Goal: Task Accomplishment & Management: Complete application form

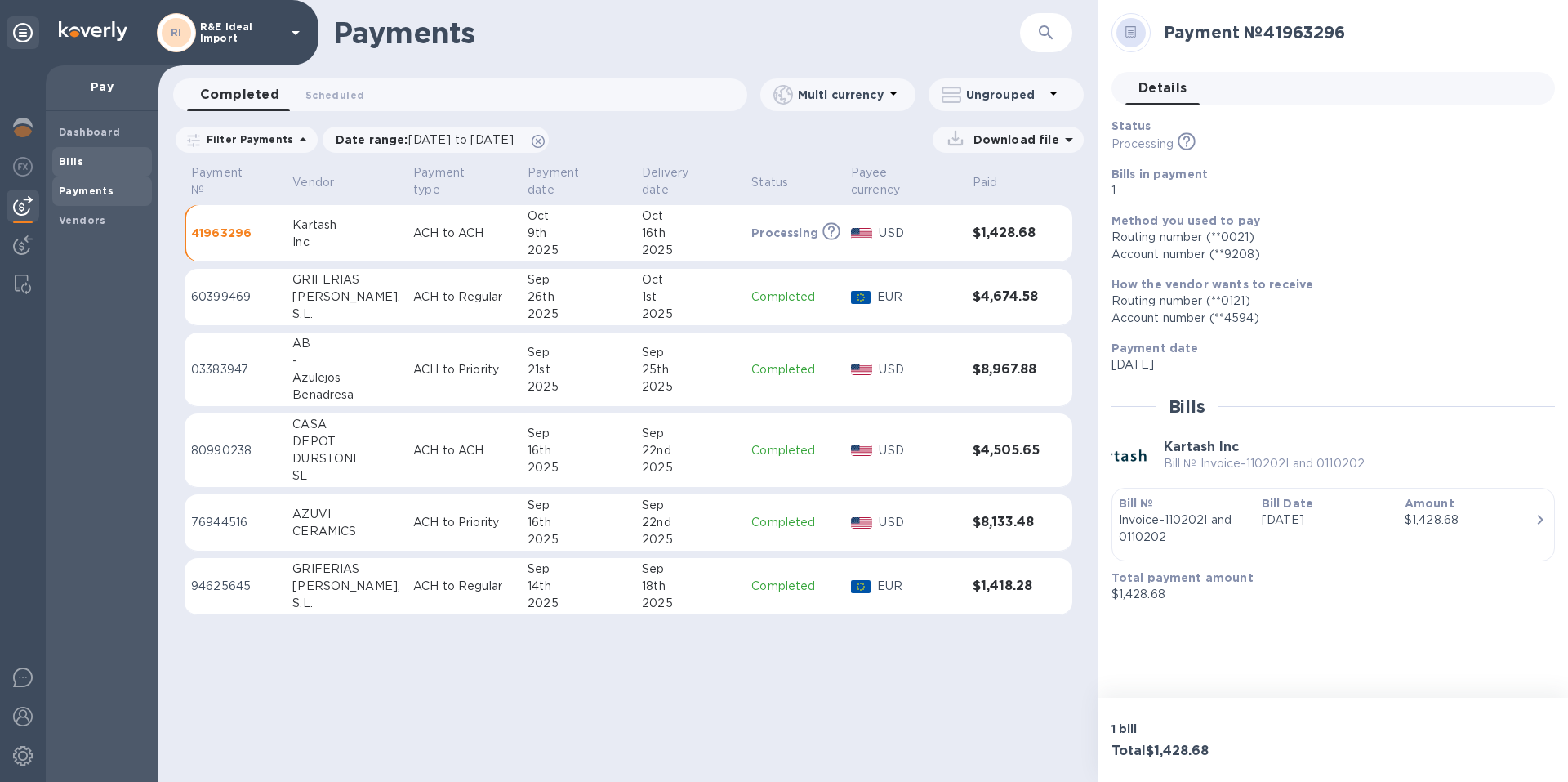
click at [69, 160] on b "Bills" at bounding box center [71, 161] width 25 height 12
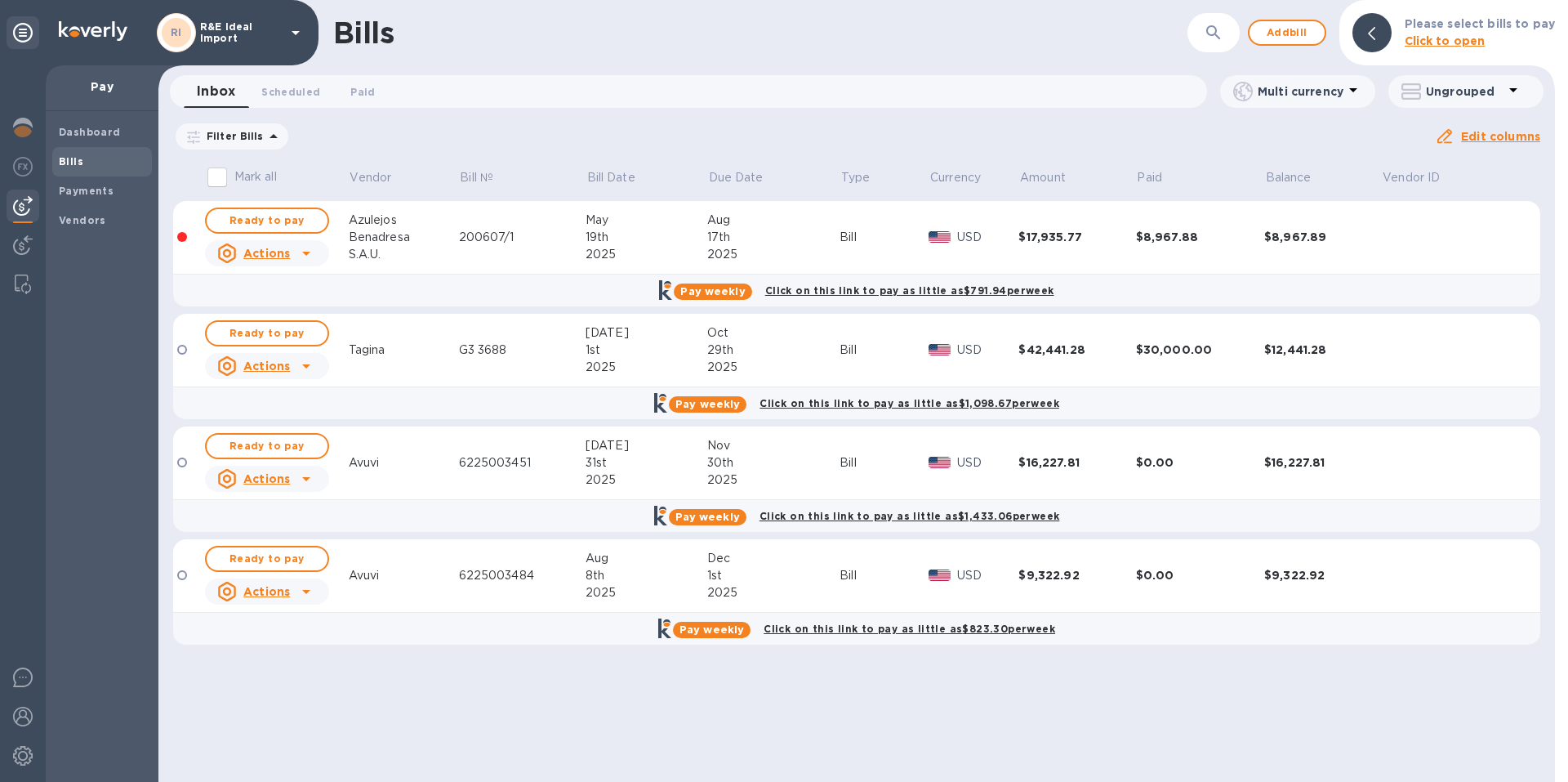
click at [0, 0] on span "[DATE] to [DATE]" at bounding box center [0, 0] width 0 height 0
click at [0, 0] on icon "button" at bounding box center [0, 0] width 0 height 0
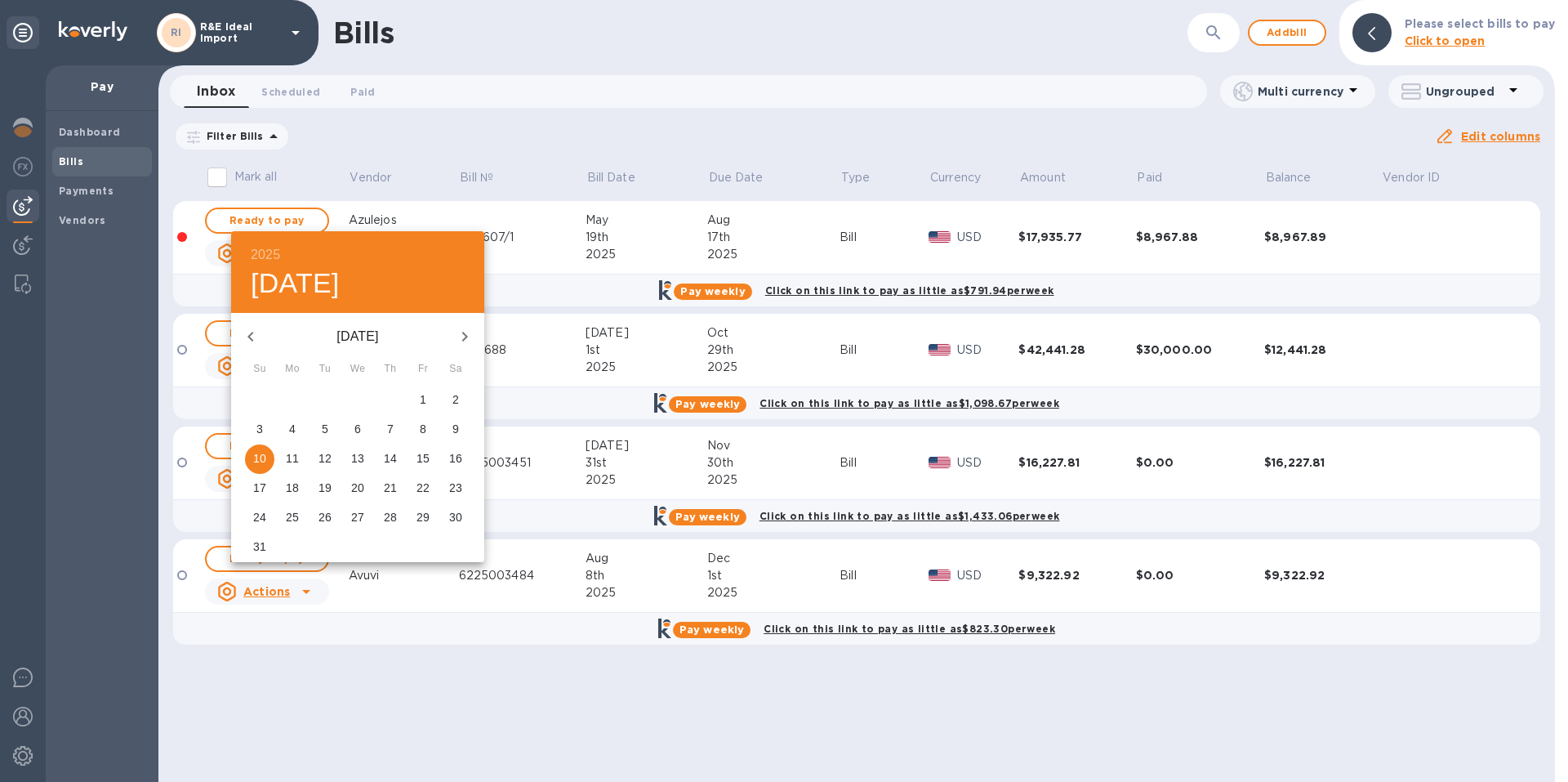
click at [247, 331] on icon "button" at bounding box center [251, 336] width 20 height 20
click at [260, 392] on p "1" at bounding box center [259, 399] width 7 height 17
type input "[DATE]"
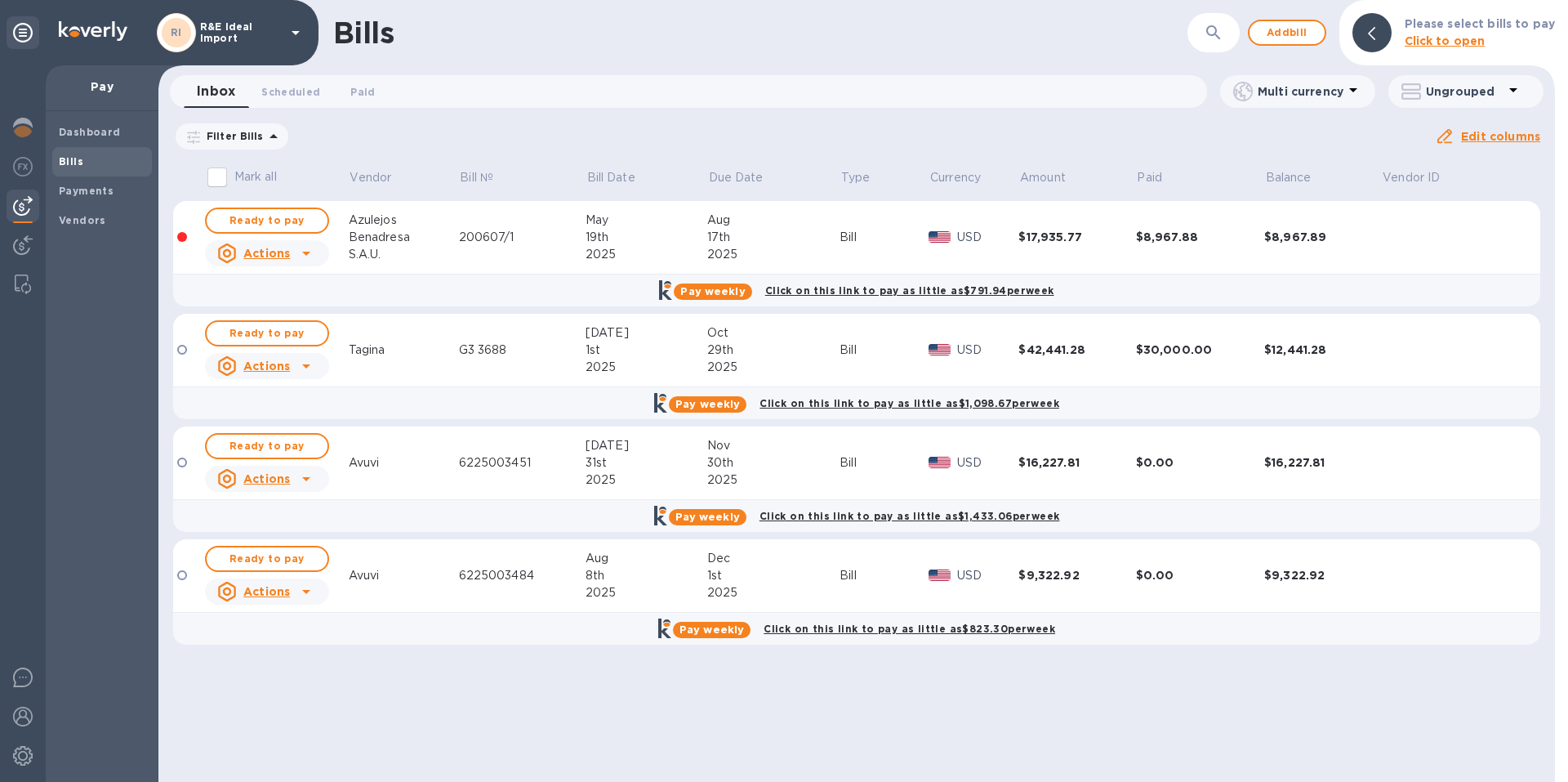
click at [0, 0] on u "Apply" at bounding box center [0, 0] width 0 height 0
click at [1289, 38] on span "Add bill" at bounding box center [1286, 33] width 49 height 20
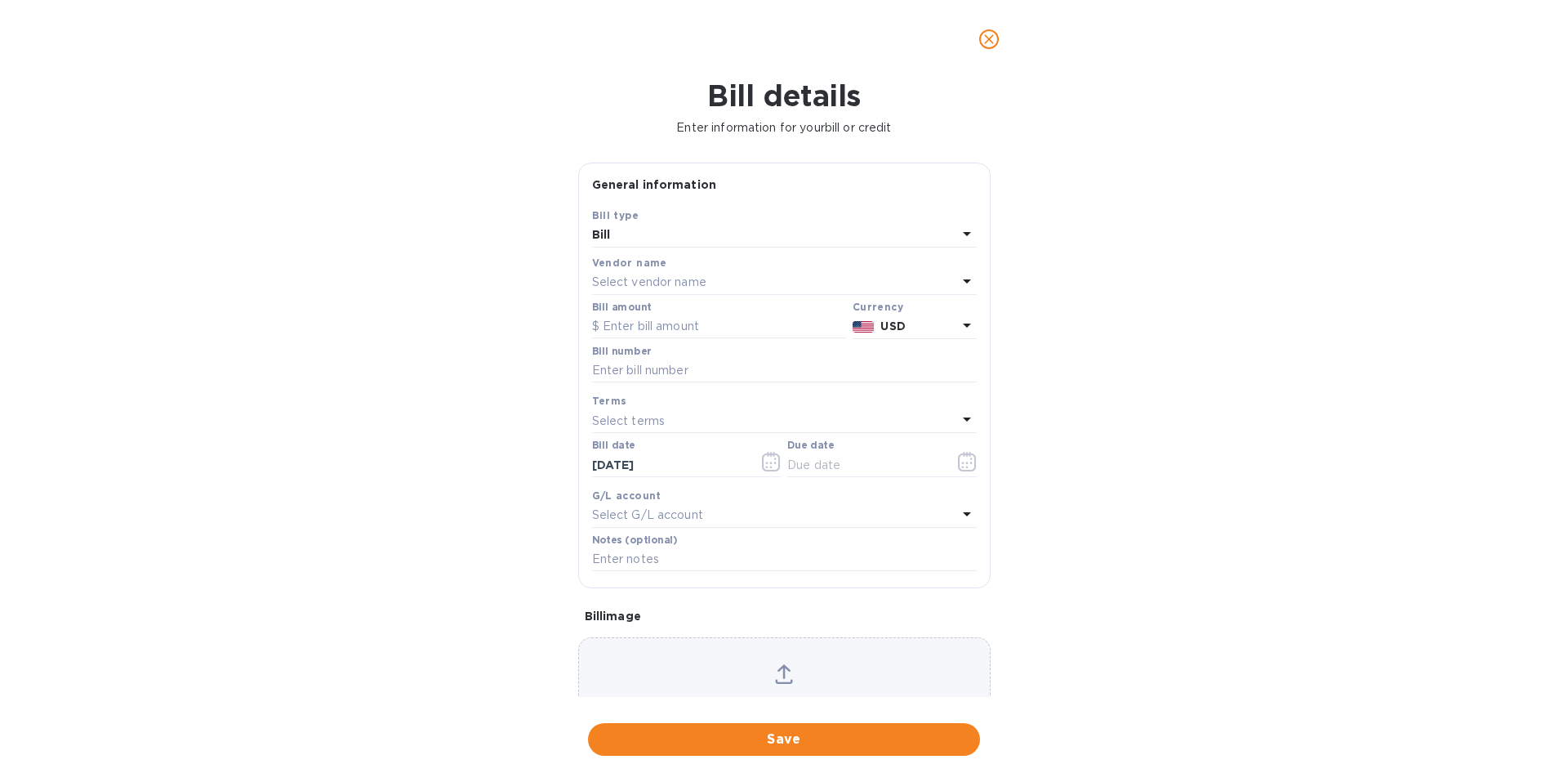
click at [622, 276] on p "Select vendor name" at bounding box center [649, 282] width 114 height 17
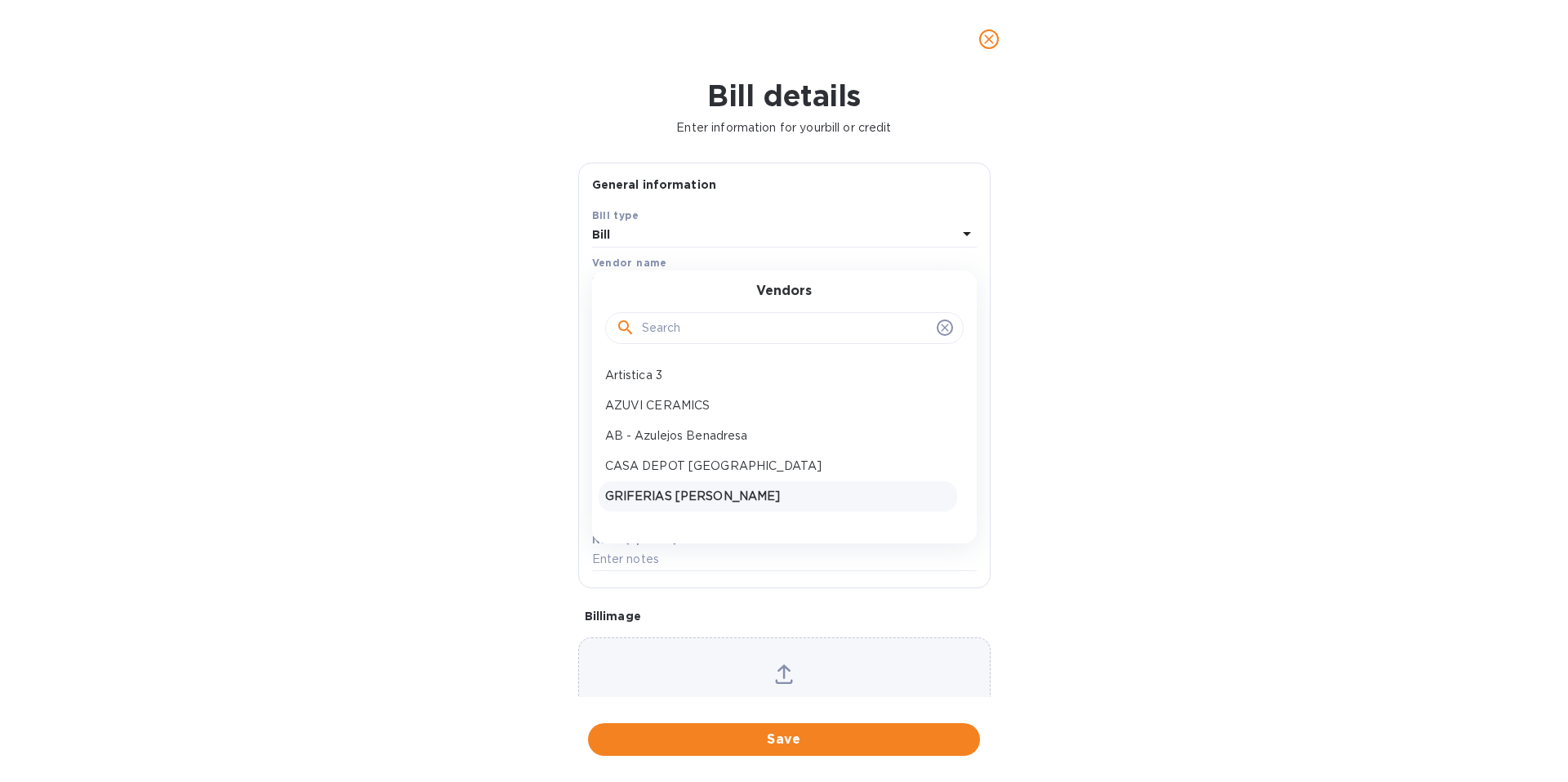
click at [722, 494] on p "GRIFERIAS [PERSON_NAME]" at bounding box center [777, 496] width 345 height 17
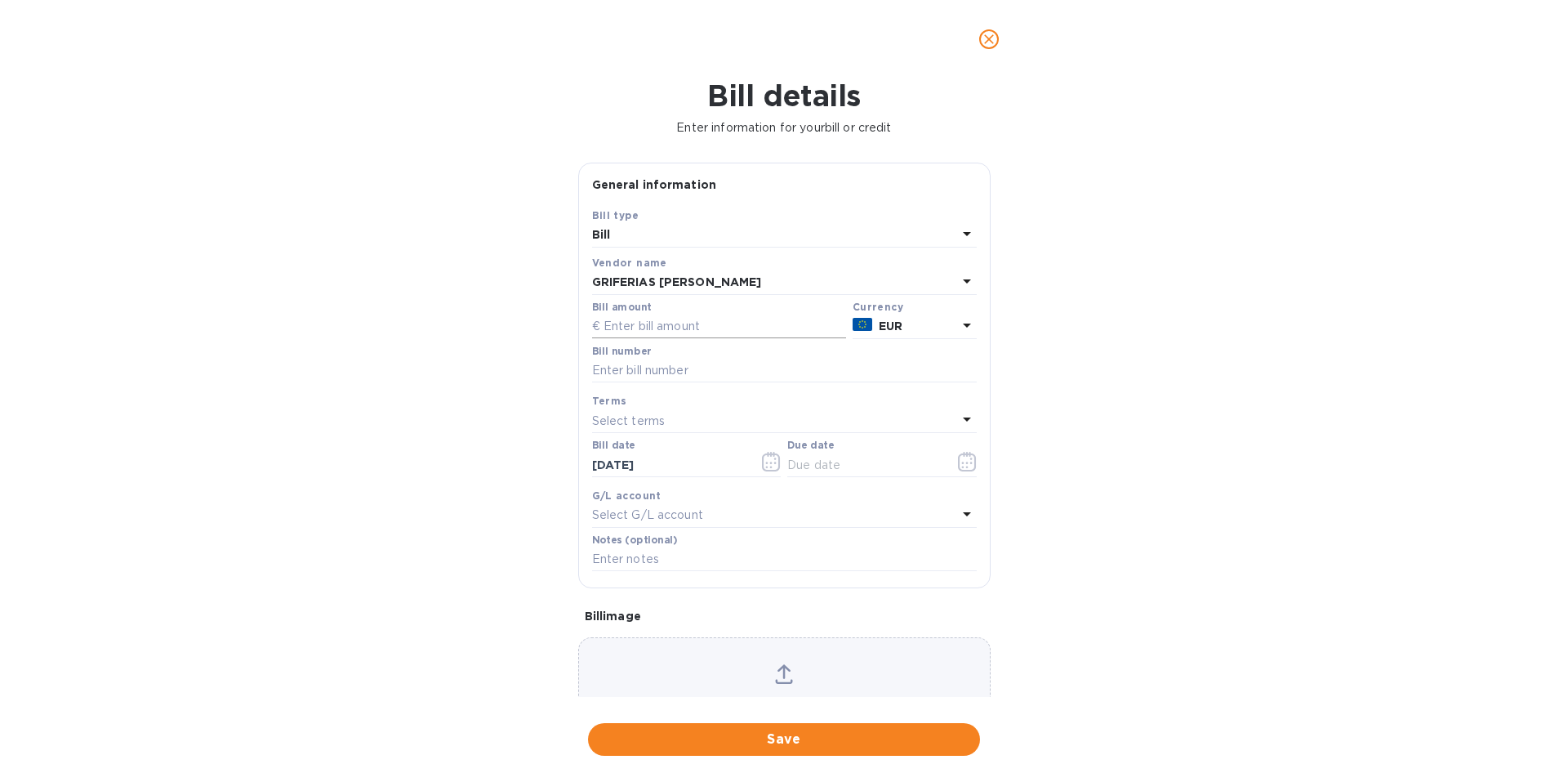
click at [625, 327] on input "text" at bounding box center [719, 327] width 254 height 25
type input "4,699.50"
click at [632, 370] on input "text" at bounding box center [785, 371] width 385 height 25
click at [649, 374] on input "PI#554" at bounding box center [785, 371] width 385 height 25
drag, startPoint x: 649, startPoint y: 374, endPoint x: 621, endPoint y: 369, distance: 28.4
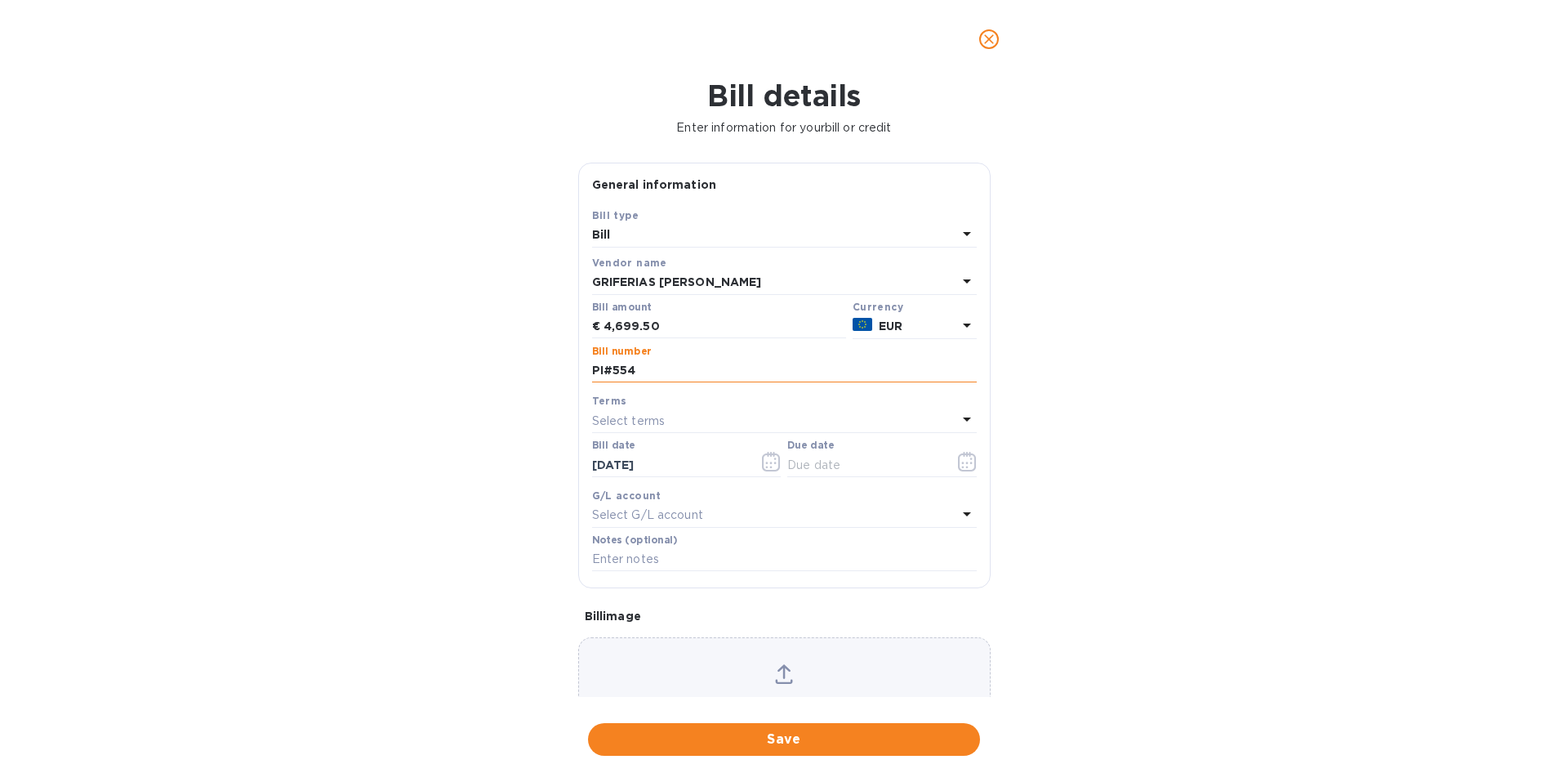
click at [621, 369] on input "PI#554" at bounding box center [785, 371] width 385 height 25
type input "PI#904"
click at [839, 470] on input "text" at bounding box center [864, 465] width 154 height 25
click at [957, 465] on icon "button" at bounding box center [967, 462] width 19 height 20
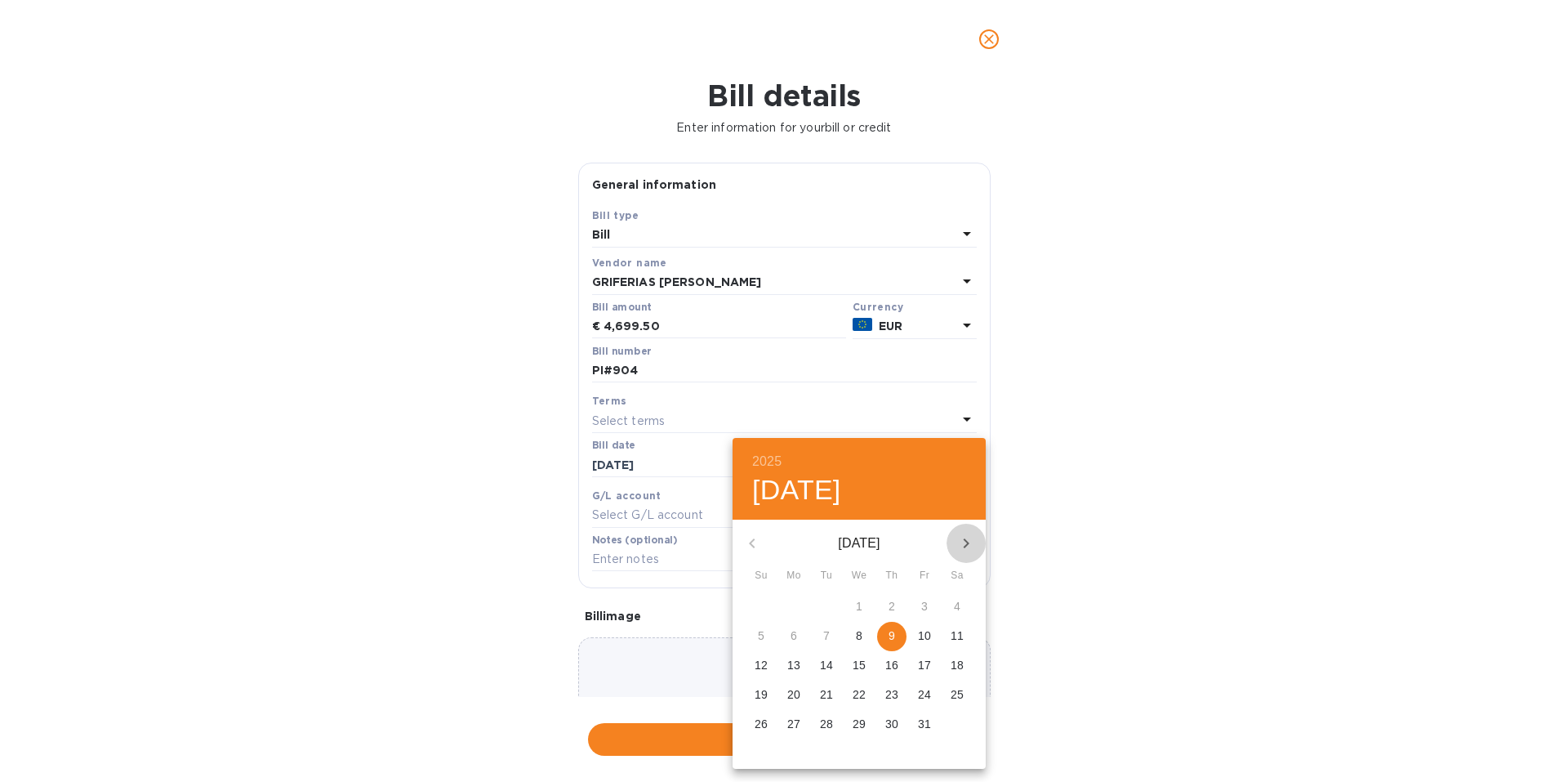
click at [959, 541] on icon "button" at bounding box center [967, 543] width 20 height 20
click at [795, 658] on p "10" at bounding box center [794, 665] width 13 height 17
type input "[DATE]"
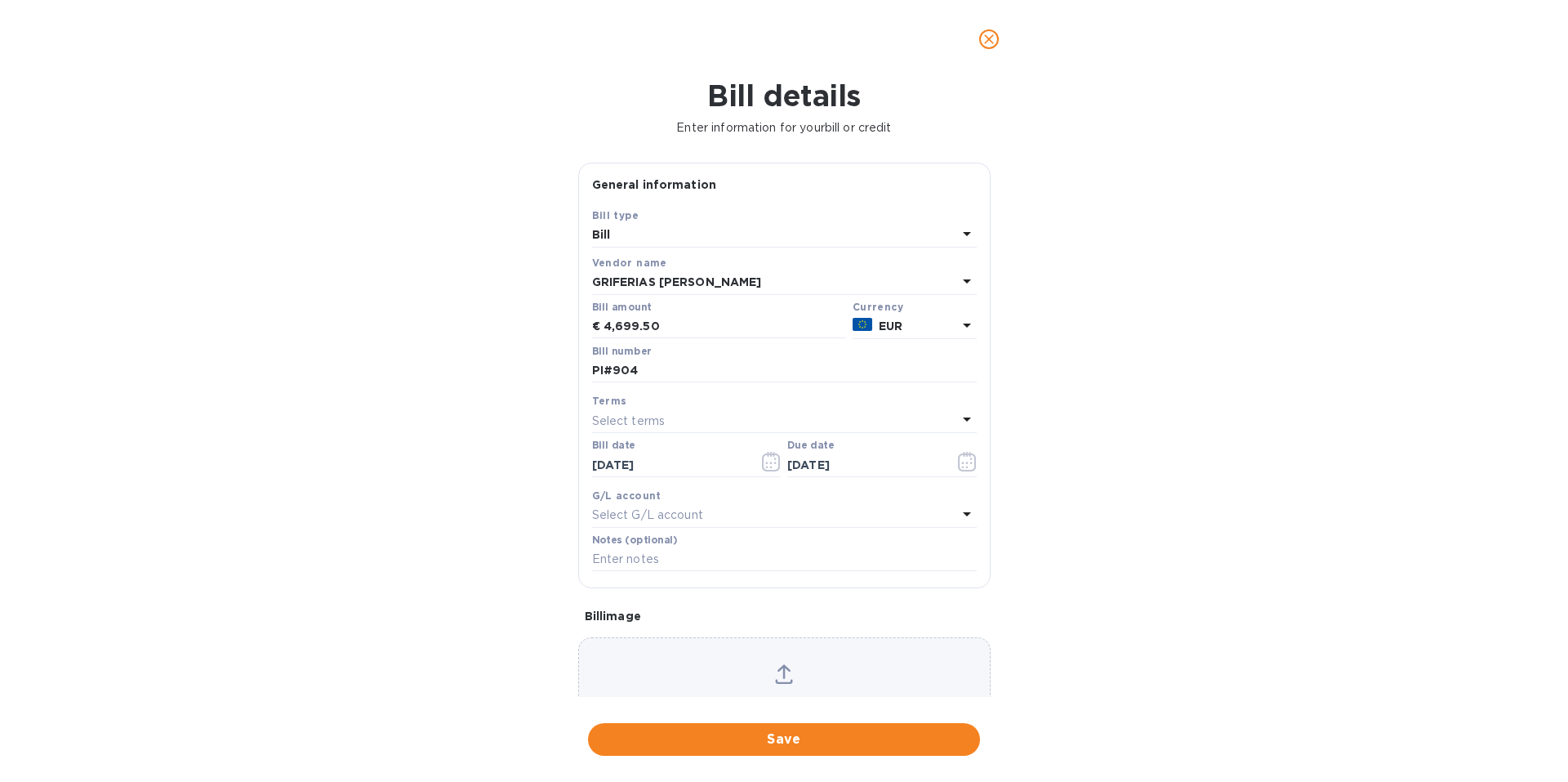
scroll to position [78, 0]
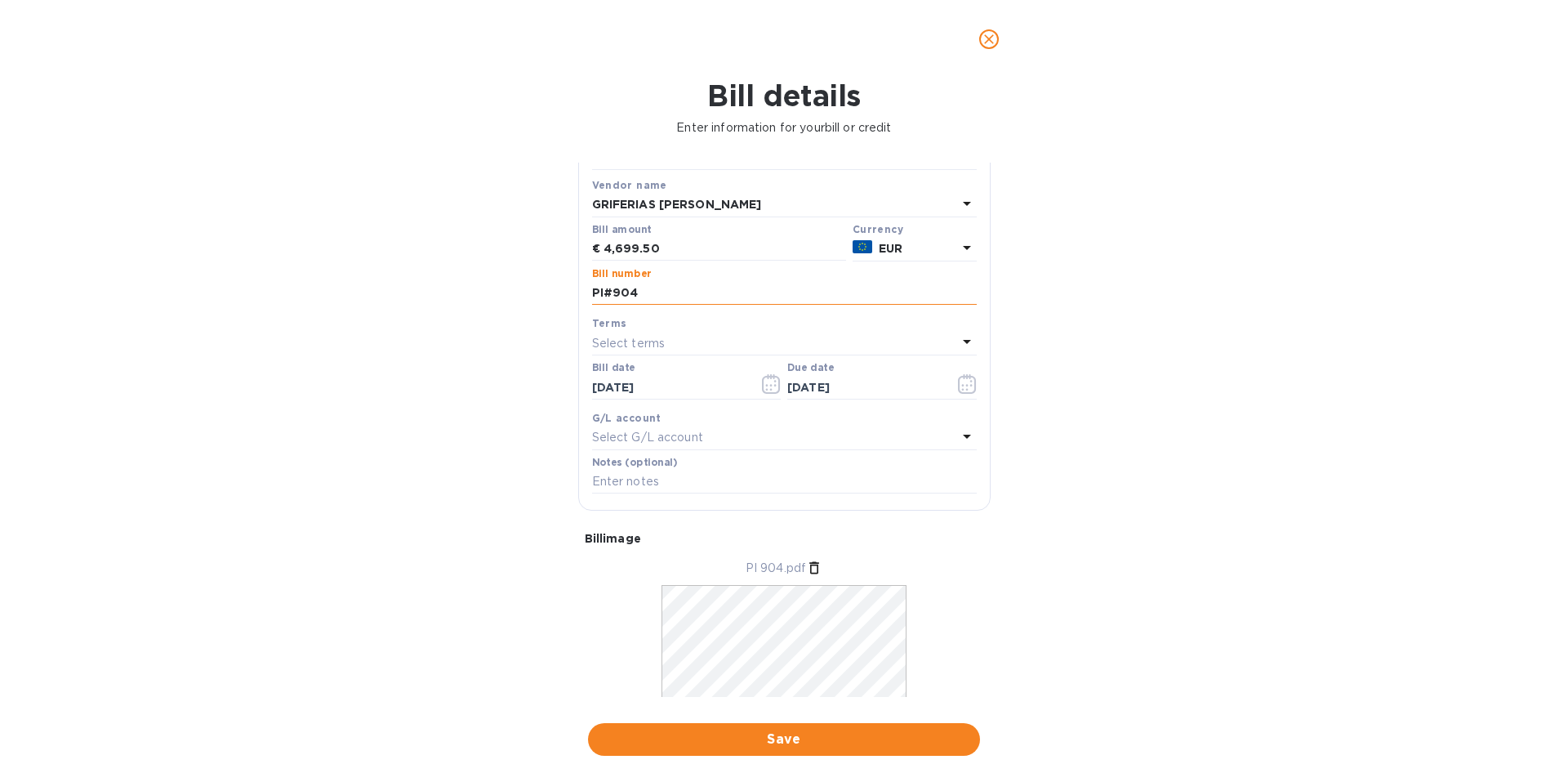
click at [608, 289] on input "PI#904" at bounding box center [785, 293] width 385 height 25
type input "PI# 904"
click at [802, 736] on span "Save" at bounding box center [784, 740] width 366 height 20
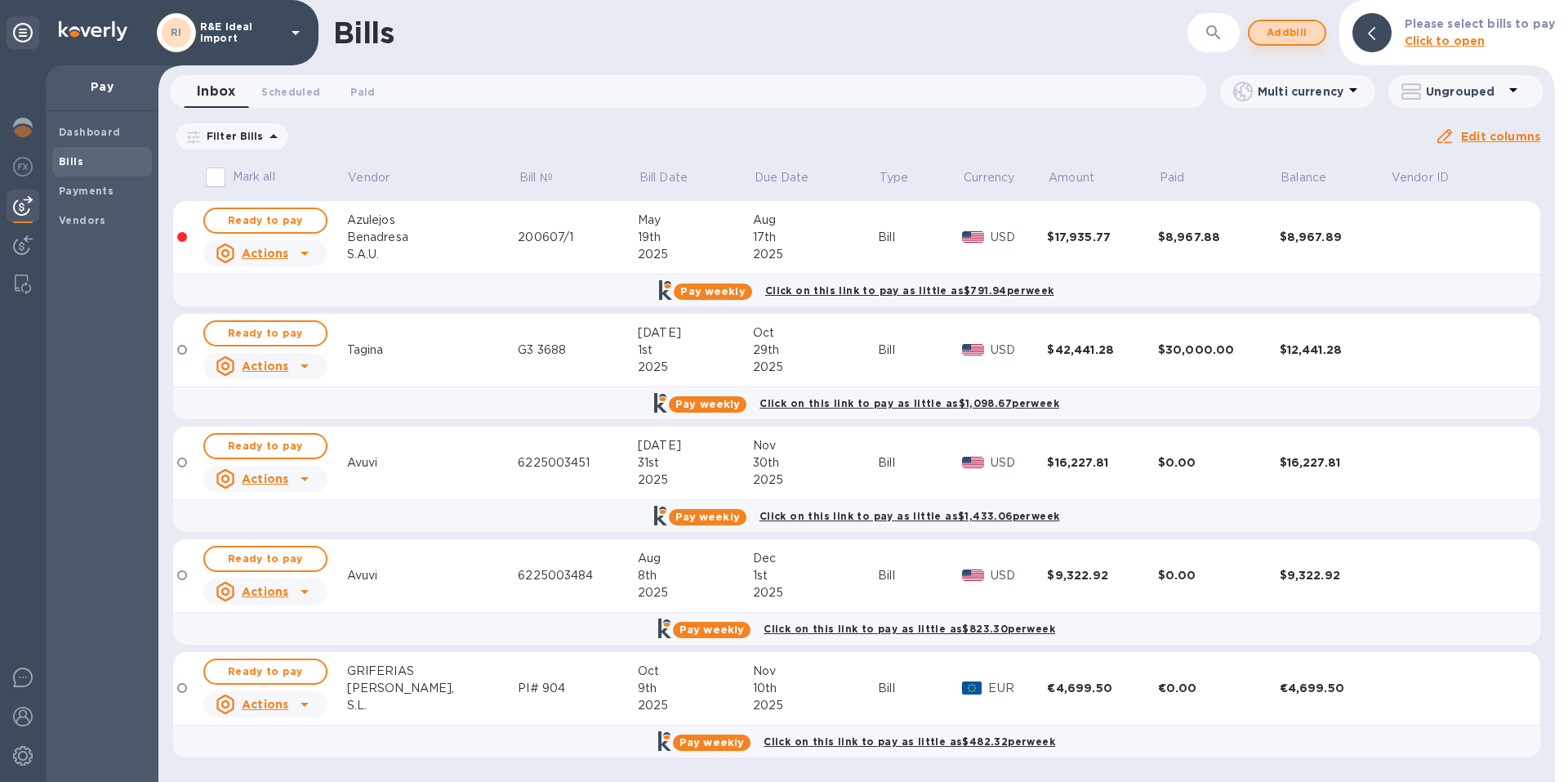
click at [1289, 36] on span "Add bill" at bounding box center [1286, 33] width 49 height 20
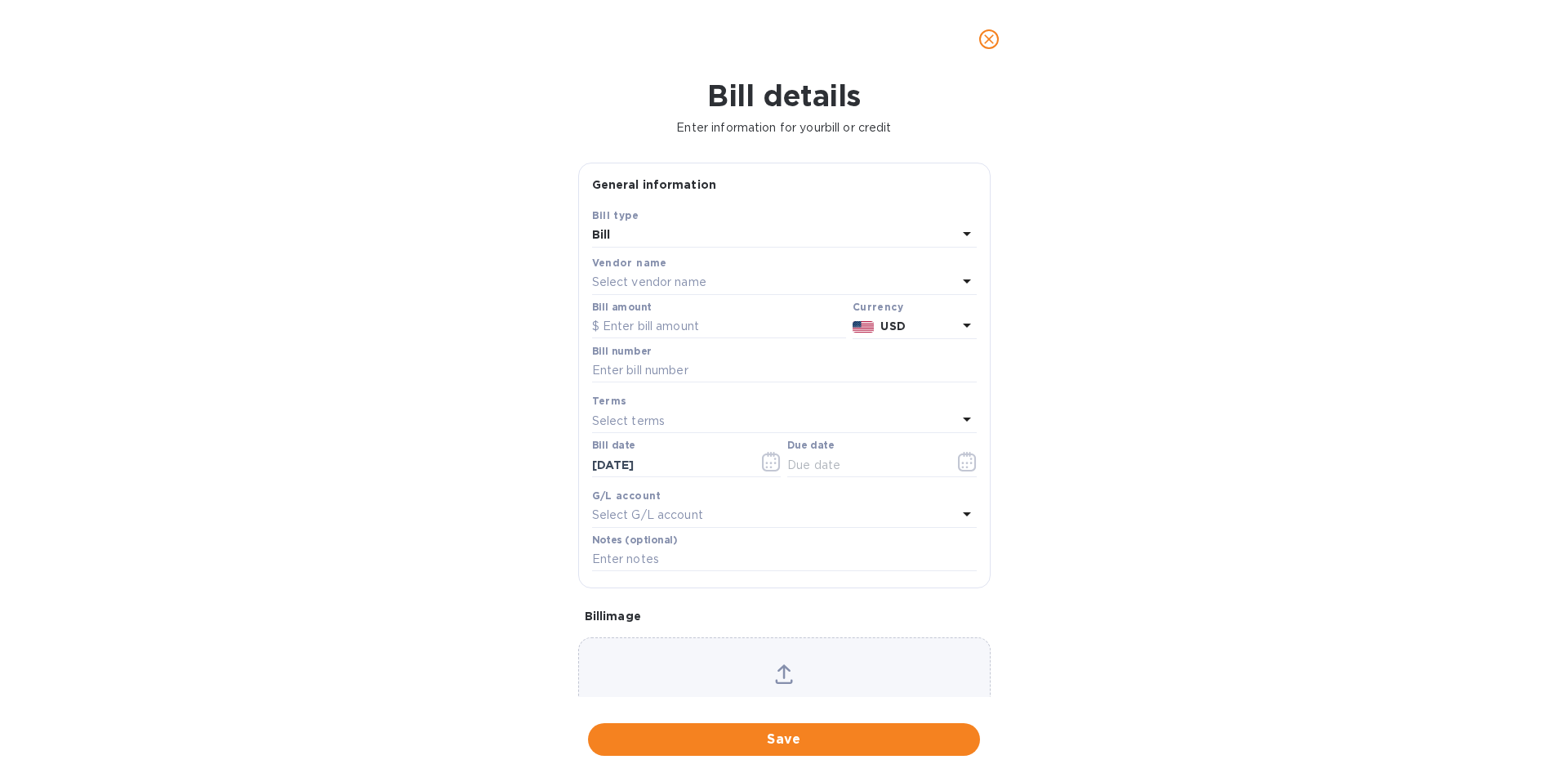
click at [628, 285] on p "Select vendor name" at bounding box center [649, 282] width 114 height 17
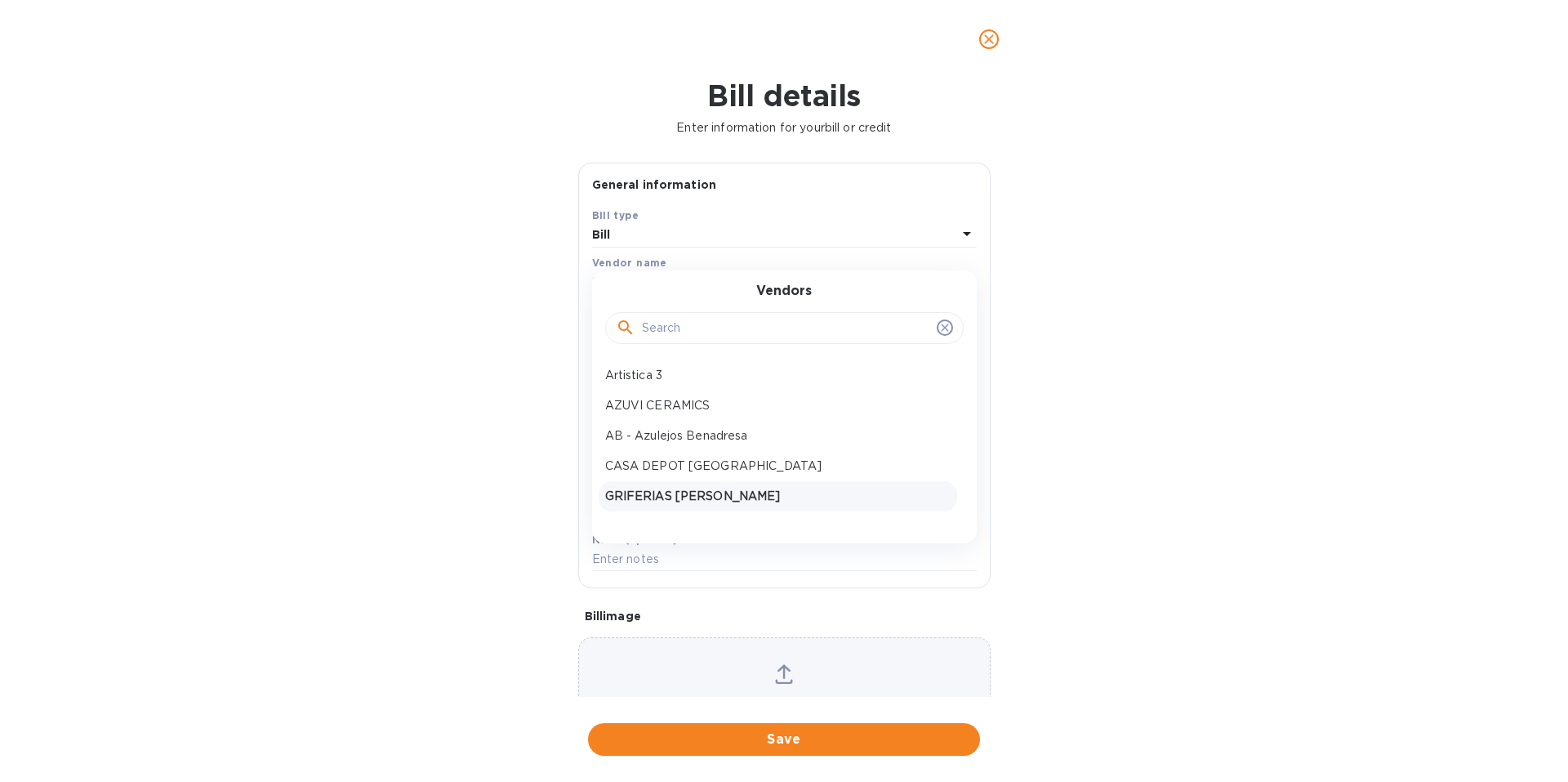
click at [687, 485] on div "GRIFERIAS [PERSON_NAME]" at bounding box center [778, 496] width 359 height 31
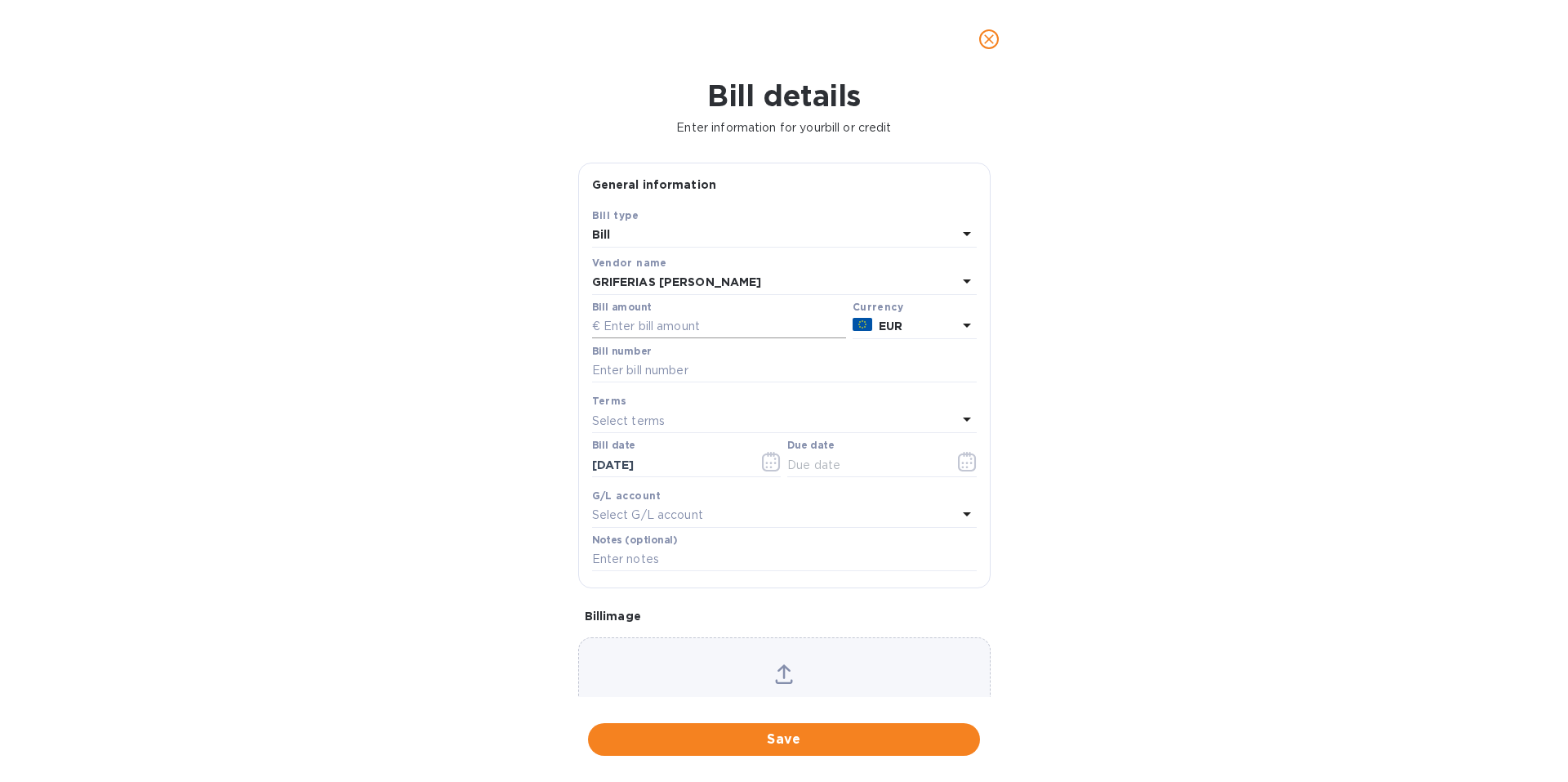
click at [644, 321] on input "text" at bounding box center [719, 327] width 254 height 25
click at [857, 459] on input "text" at bounding box center [864, 465] width 154 height 25
click at [962, 466] on icon "button" at bounding box center [967, 462] width 19 height 20
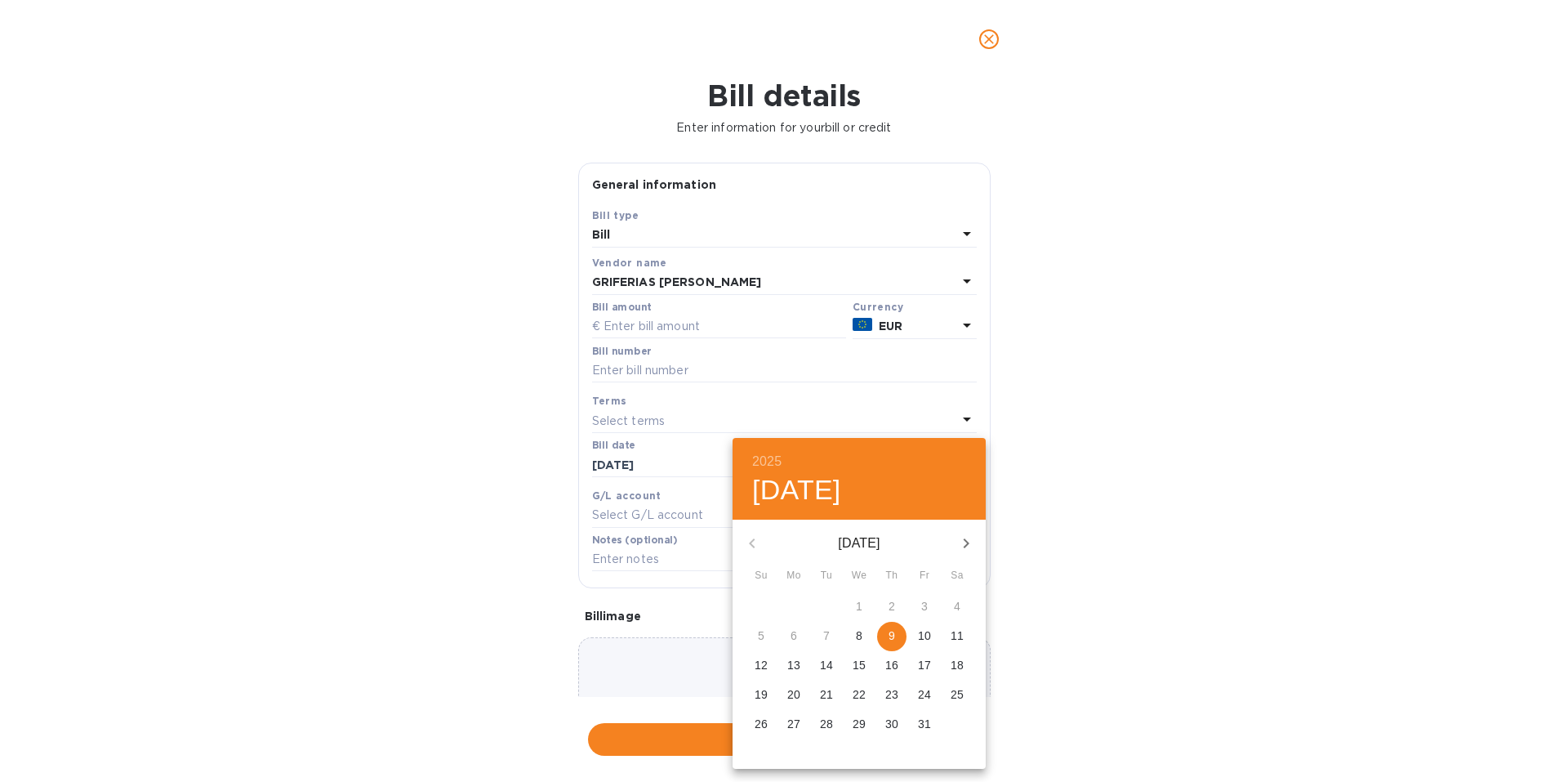
click at [957, 543] on icon "button" at bounding box center [967, 543] width 20 height 20
click at [792, 668] on p "10" at bounding box center [794, 665] width 13 height 17
type input "[DATE]"
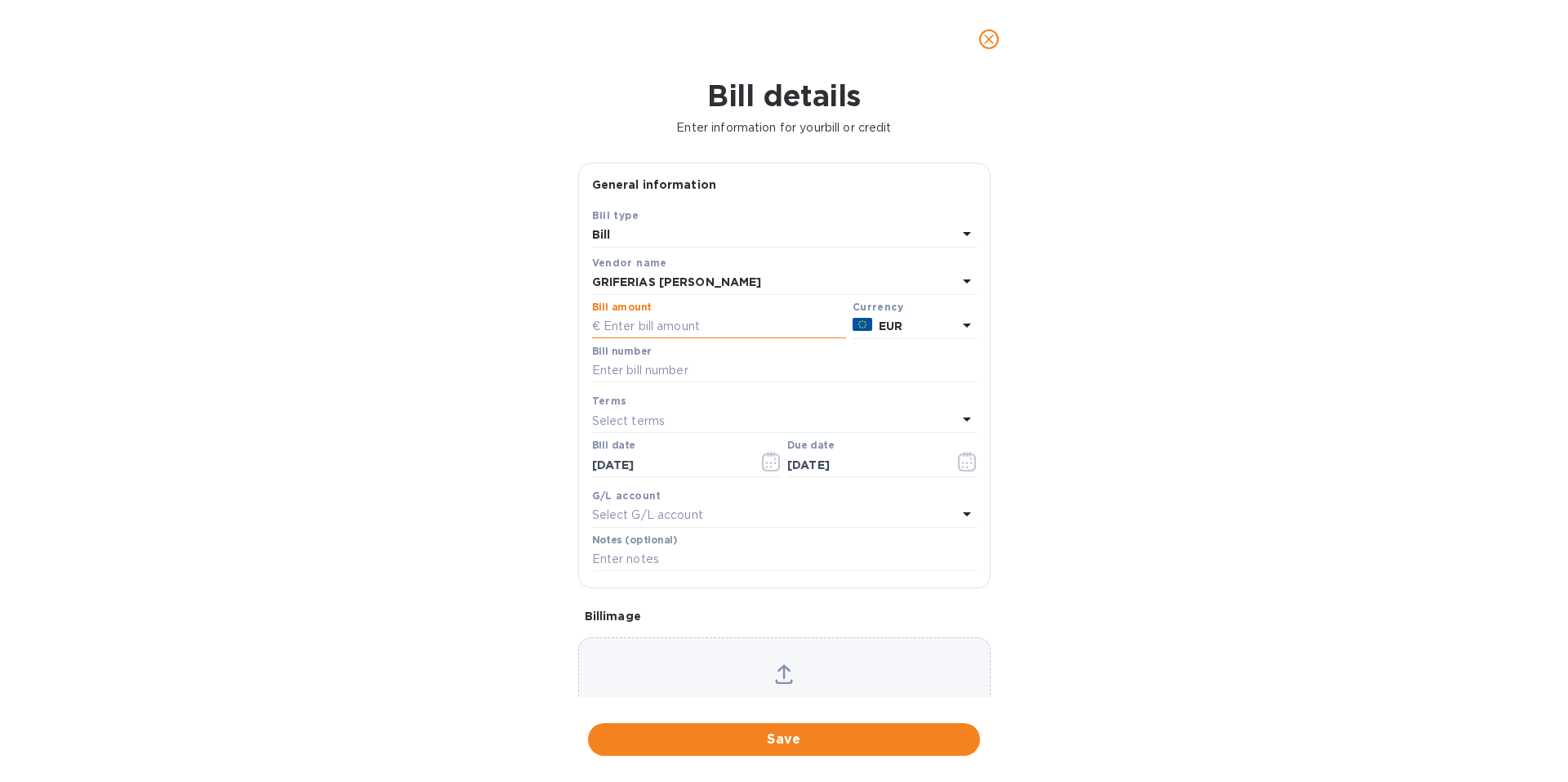
click at [639, 317] on input "text" at bounding box center [719, 327] width 254 height 25
type input "2,581.50"
click at [626, 370] on input "text" at bounding box center [785, 371] width 385 height 25
type input "PI# 697"
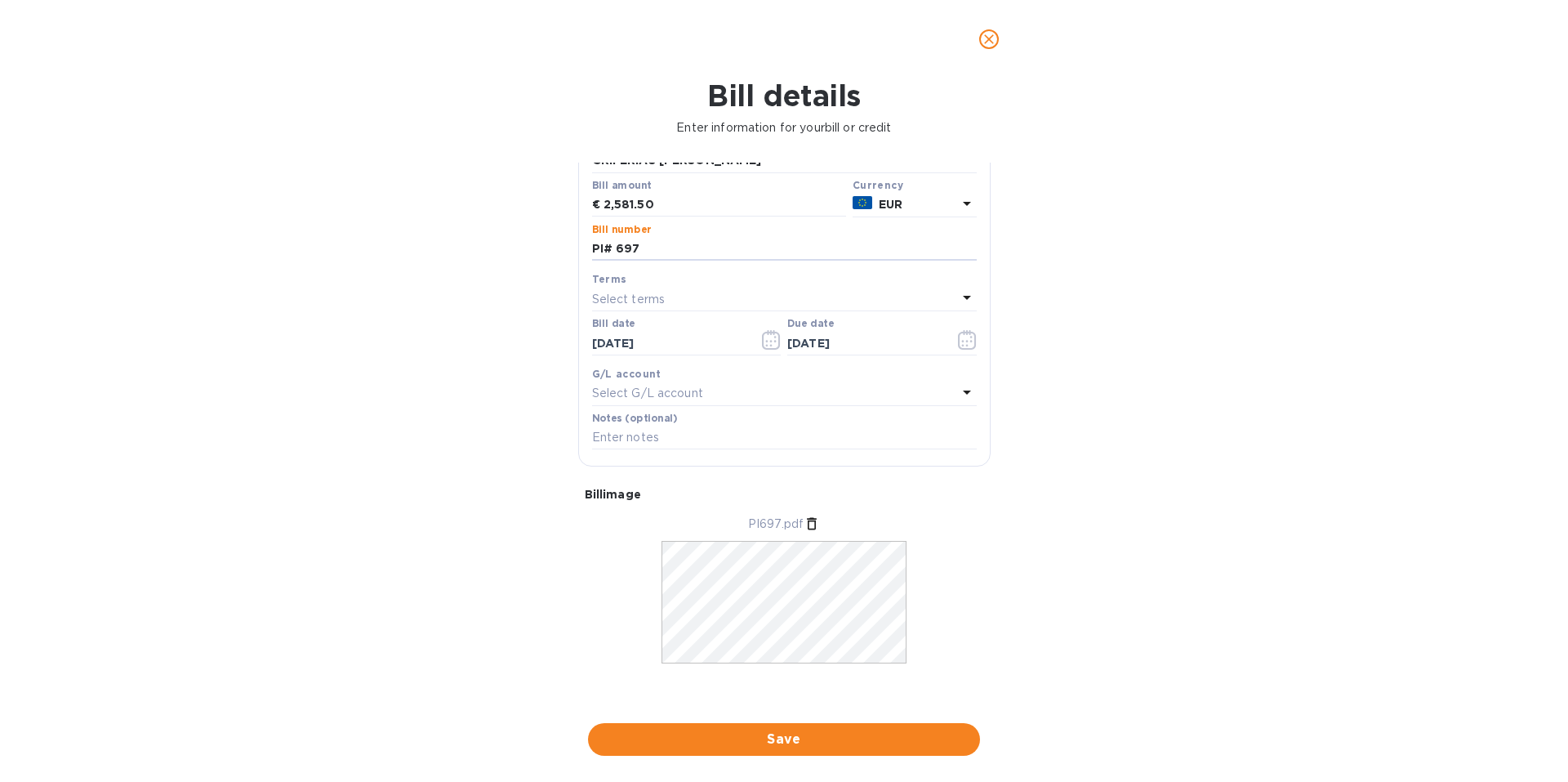
scroll to position [127, 0]
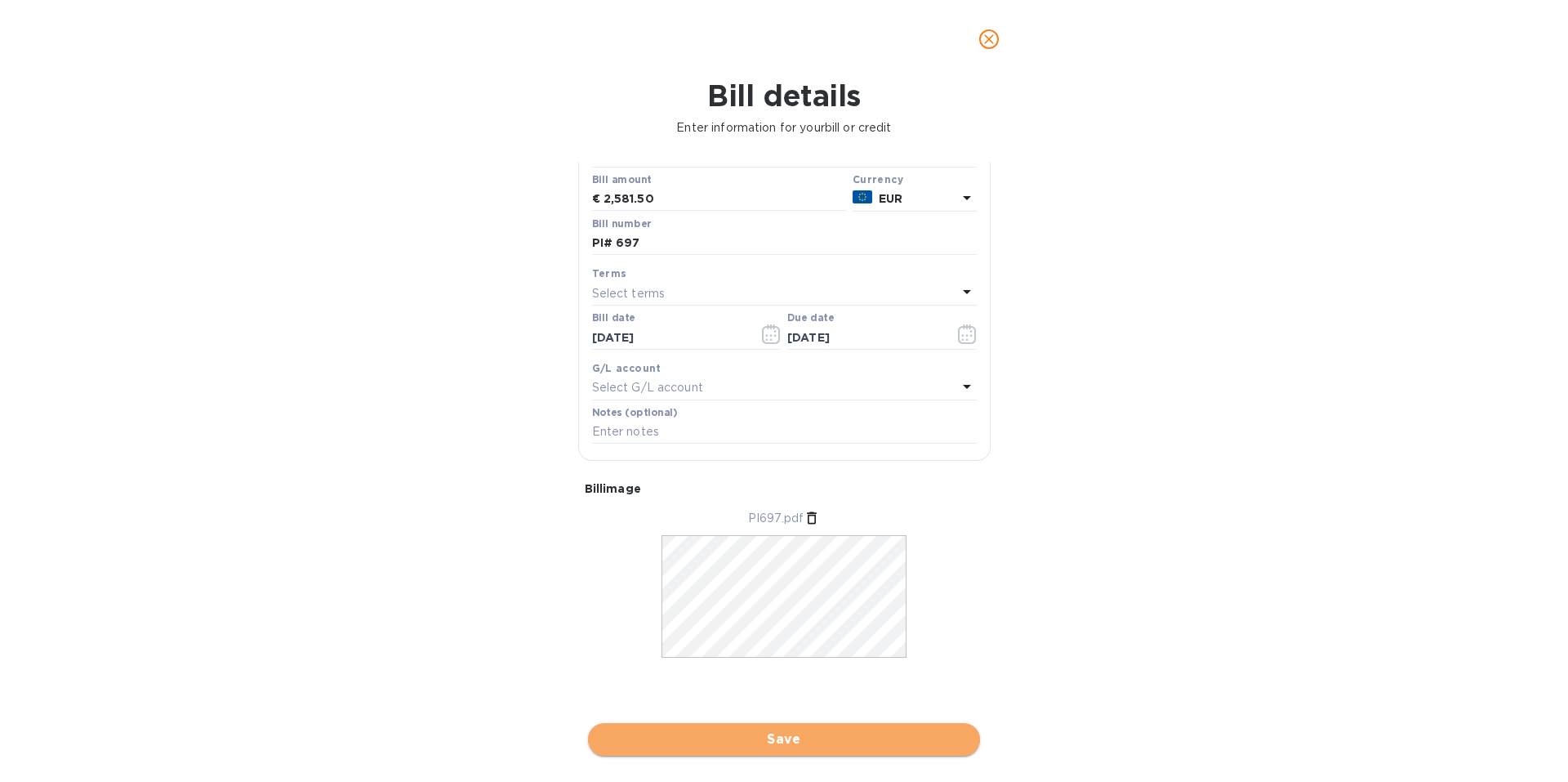
click at [805, 732] on span "Save" at bounding box center [784, 740] width 366 height 20
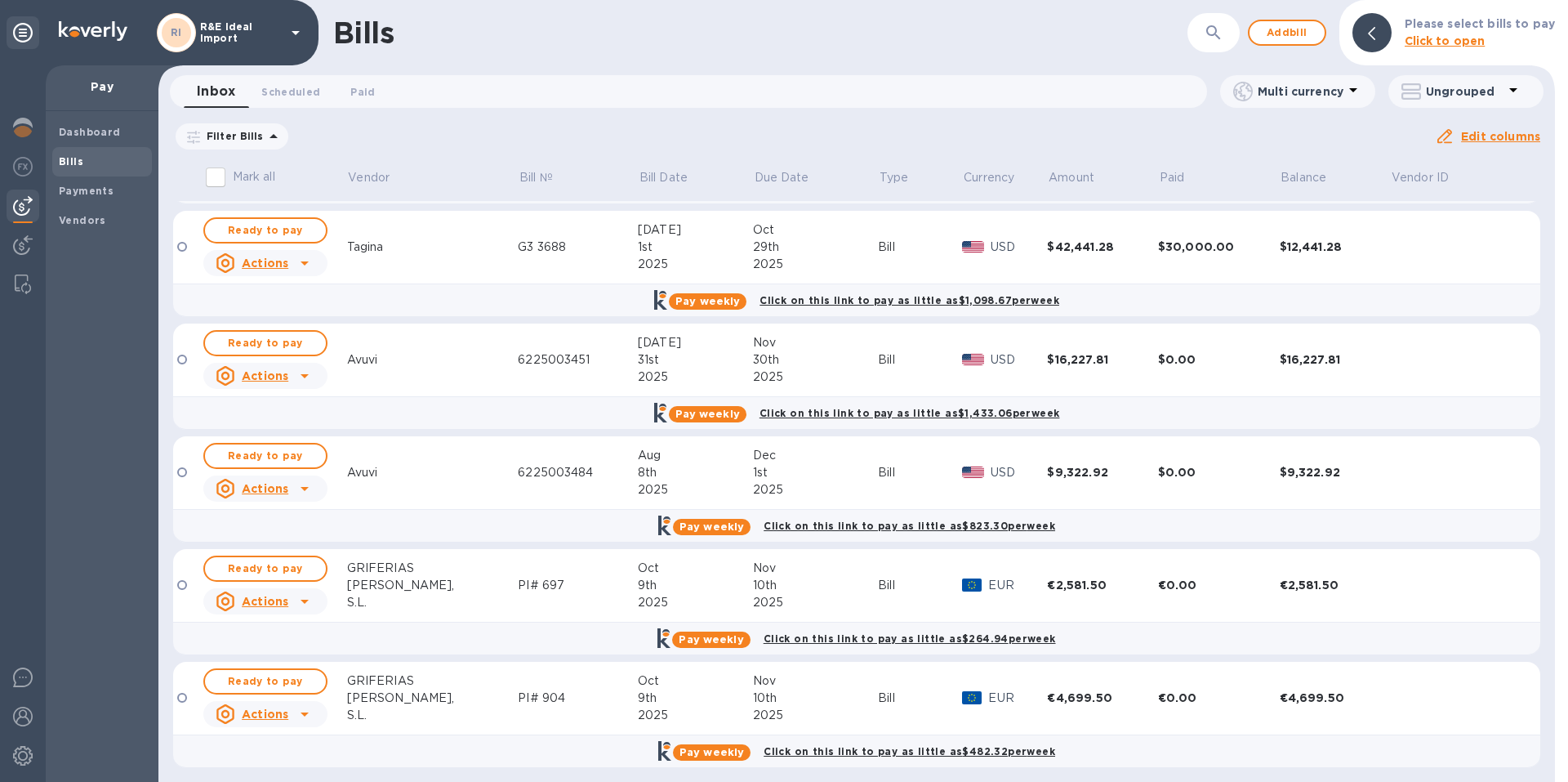
scroll to position [110, 0]
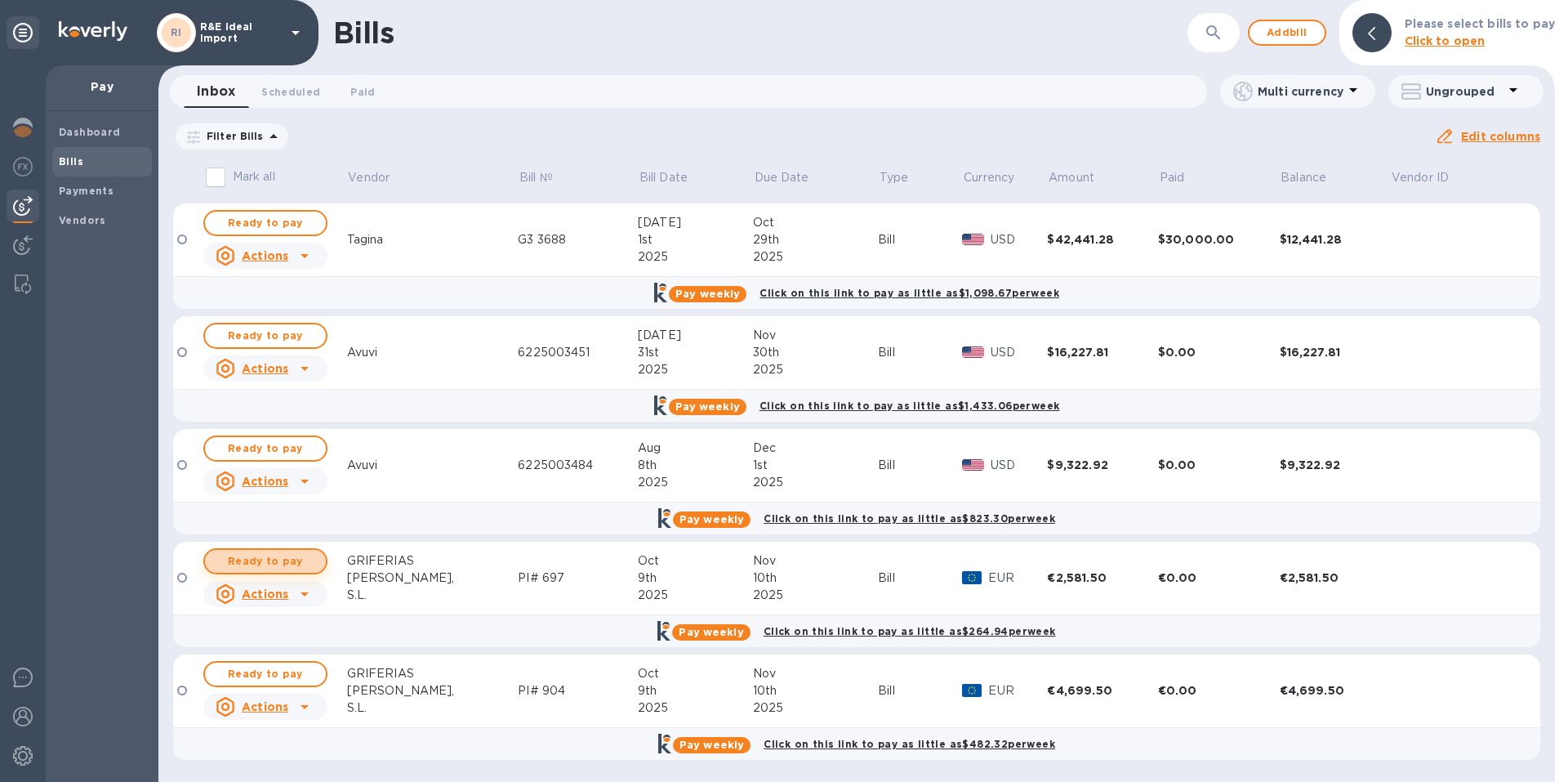
click at [266, 556] on span "Ready to pay" at bounding box center [265, 561] width 95 height 20
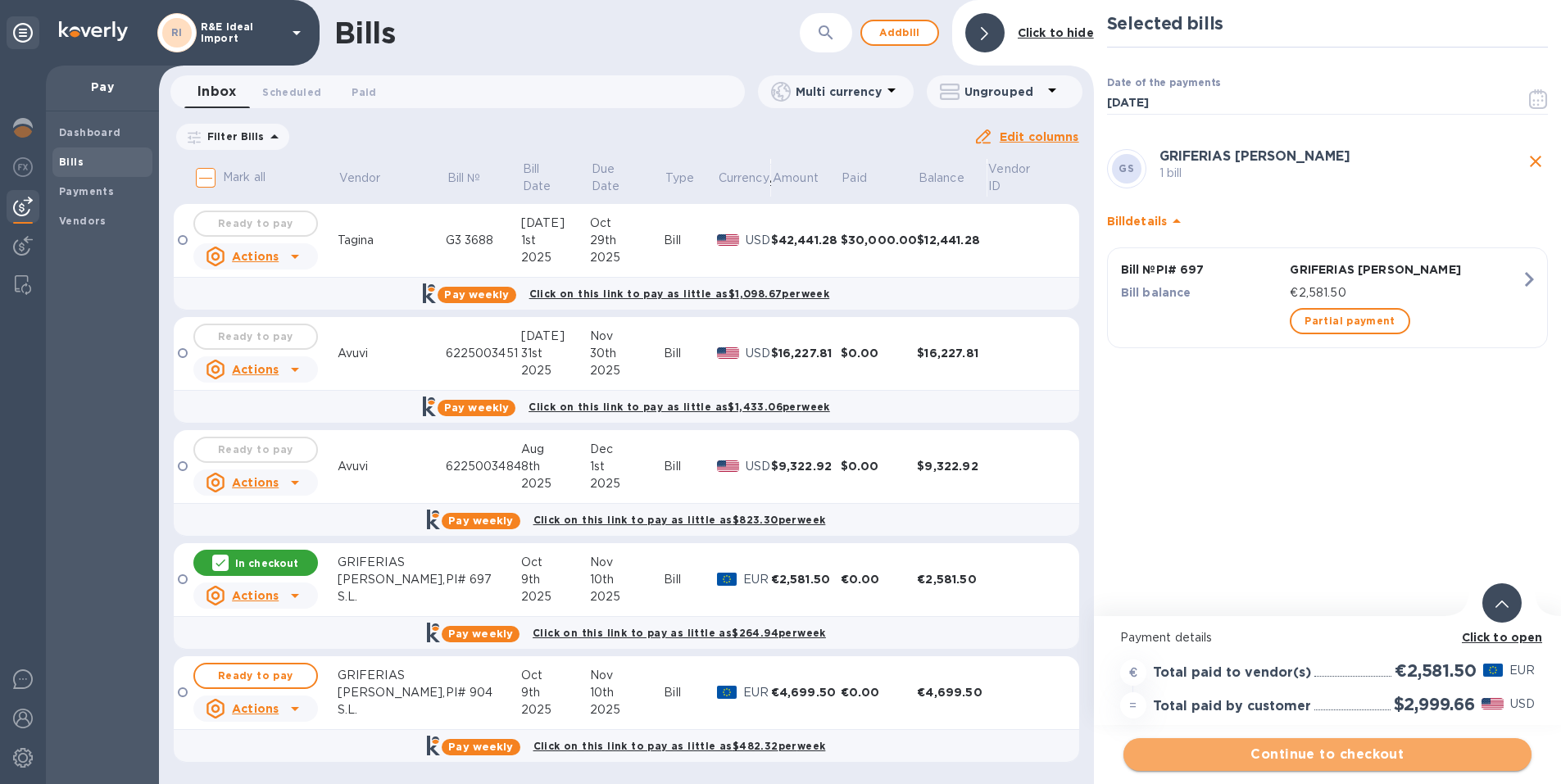
click at [1323, 755] on span "Continue to checkout" at bounding box center [1327, 755] width 382 height 20
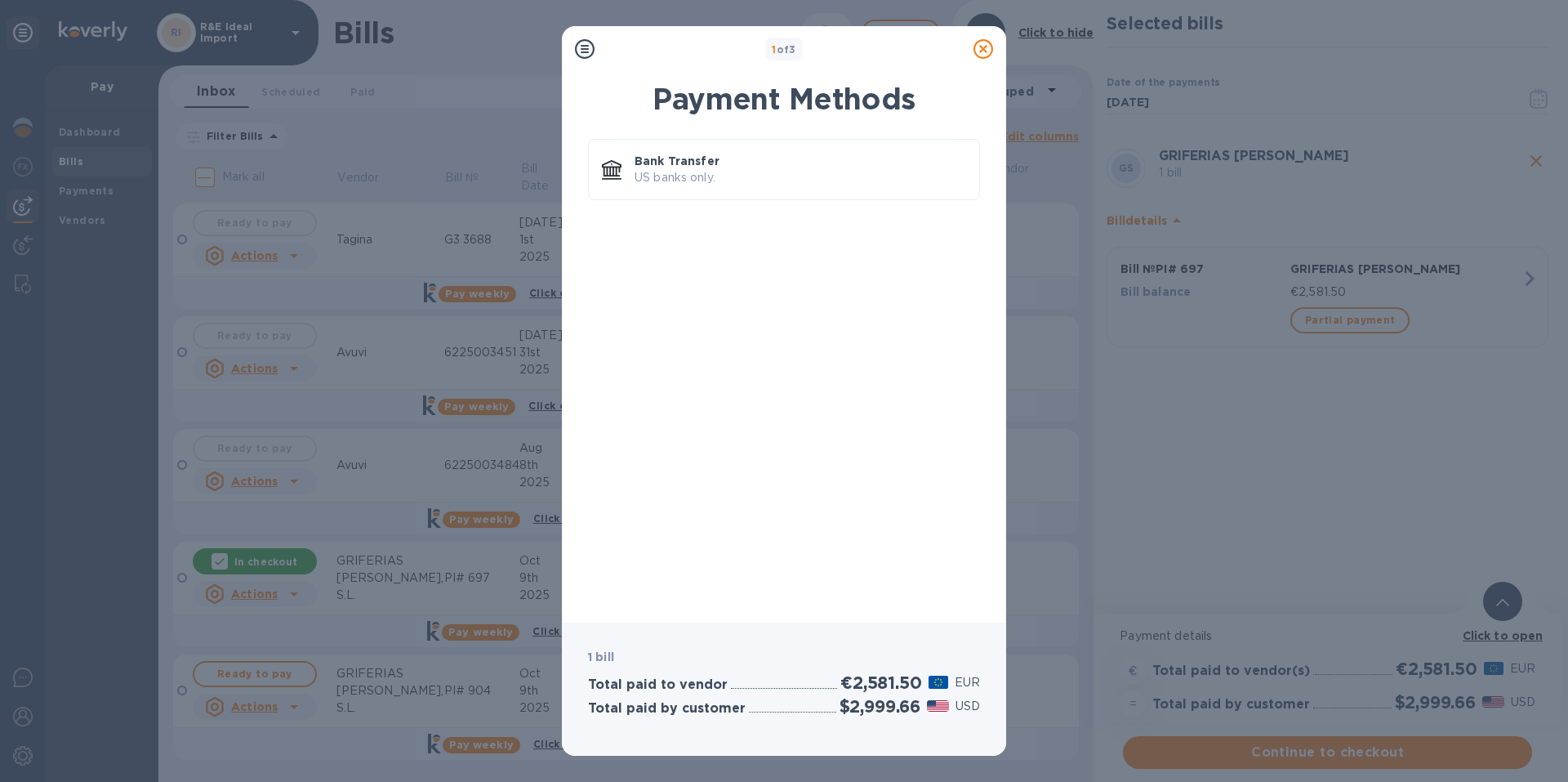
click at [986, 55] on icon at bounding box center [983, 49] width 20 height 20
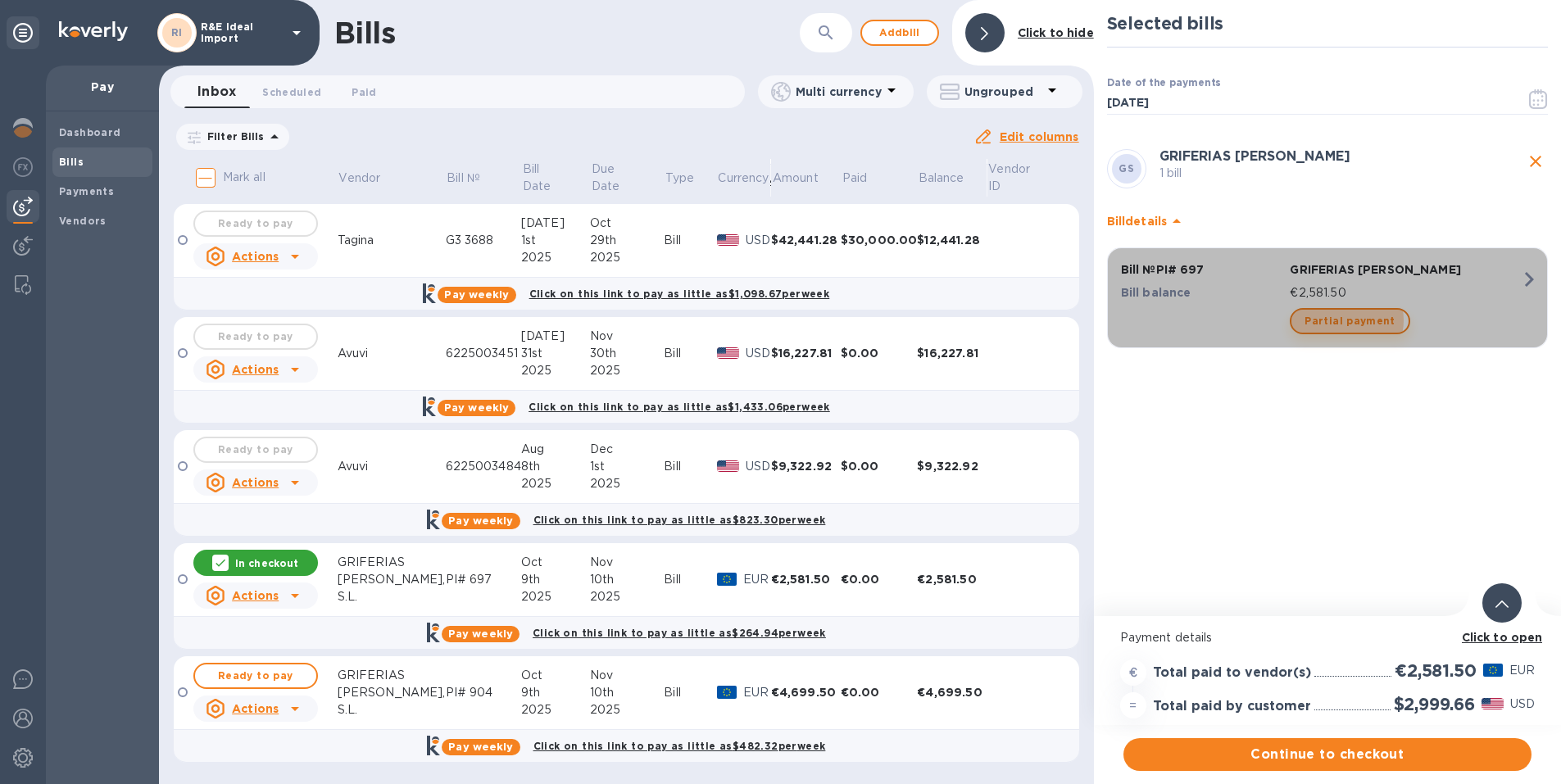
click at [1346, 320] on span "Partial payment" at bounding box center [1350, 322] width 90 height 20
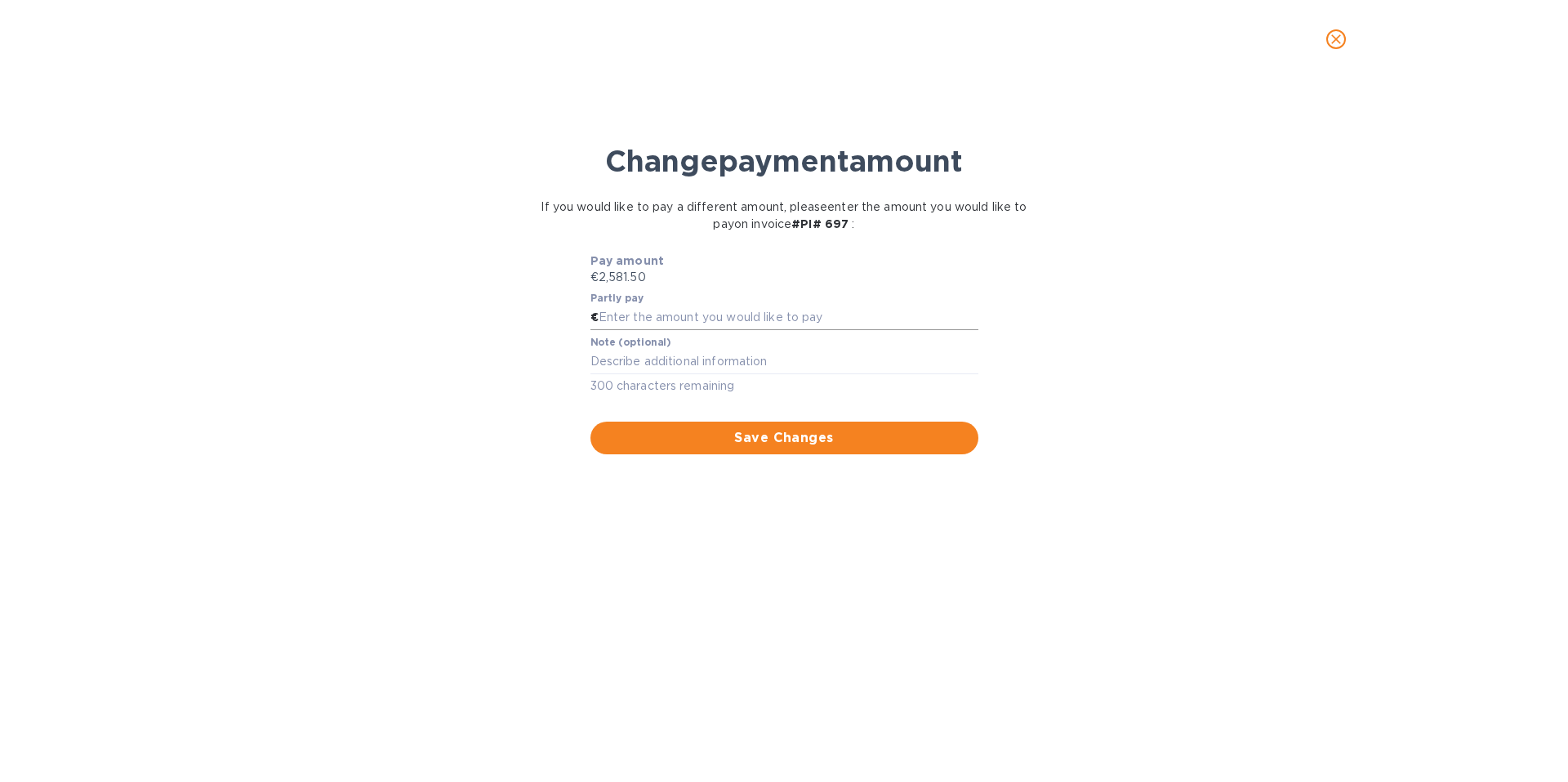
click at [647, 319] on input "text" at bounding box center [789, 318] width 380 height 25
type input "1,250"
click at [767, 435] on span "Save Changes" at bounding box center [784, 438] width 362 height 20
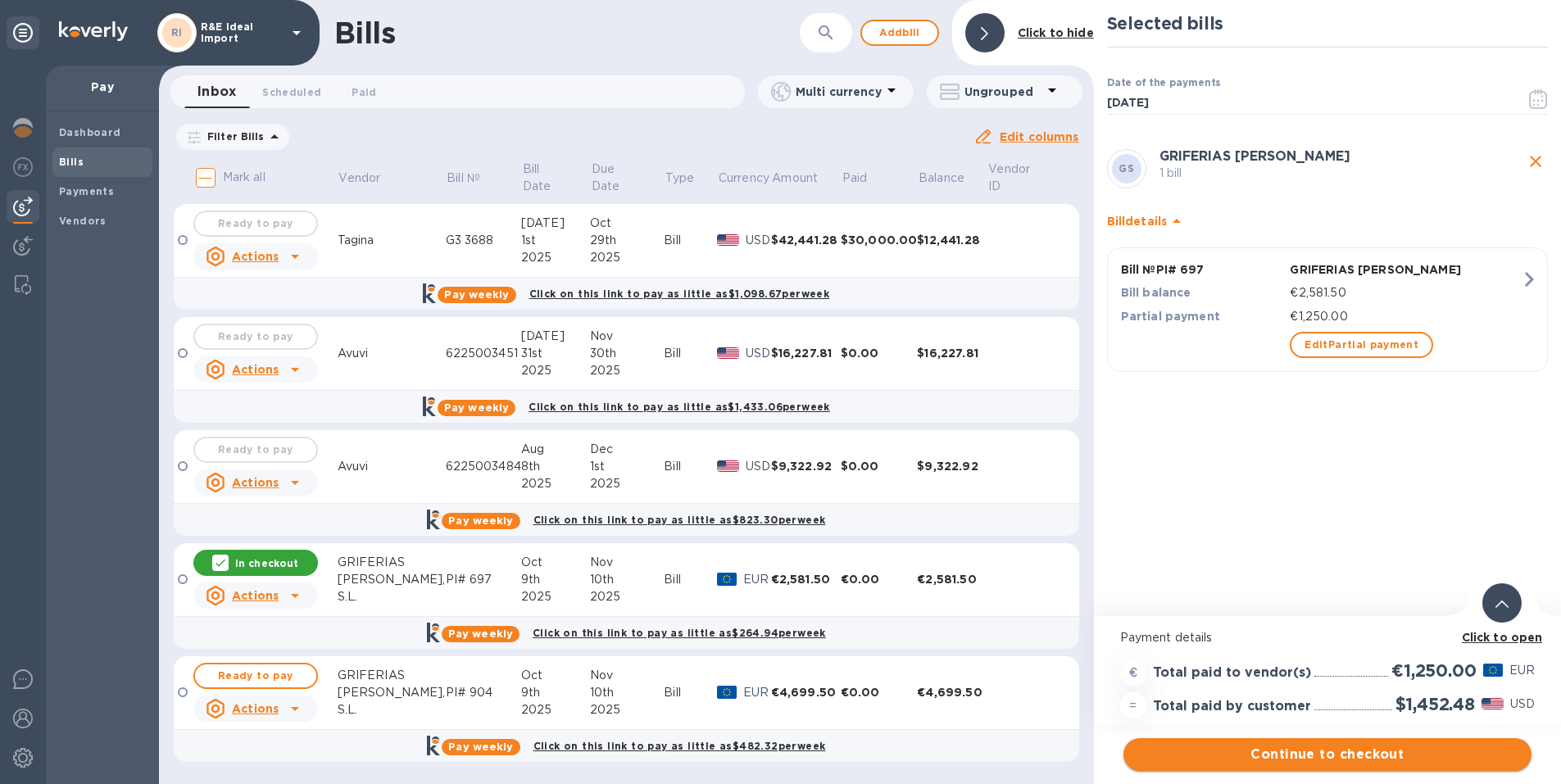
click at [1316, 753] on span "Continue to checkout" at bounding box center [1327, 755] width 382 height 20
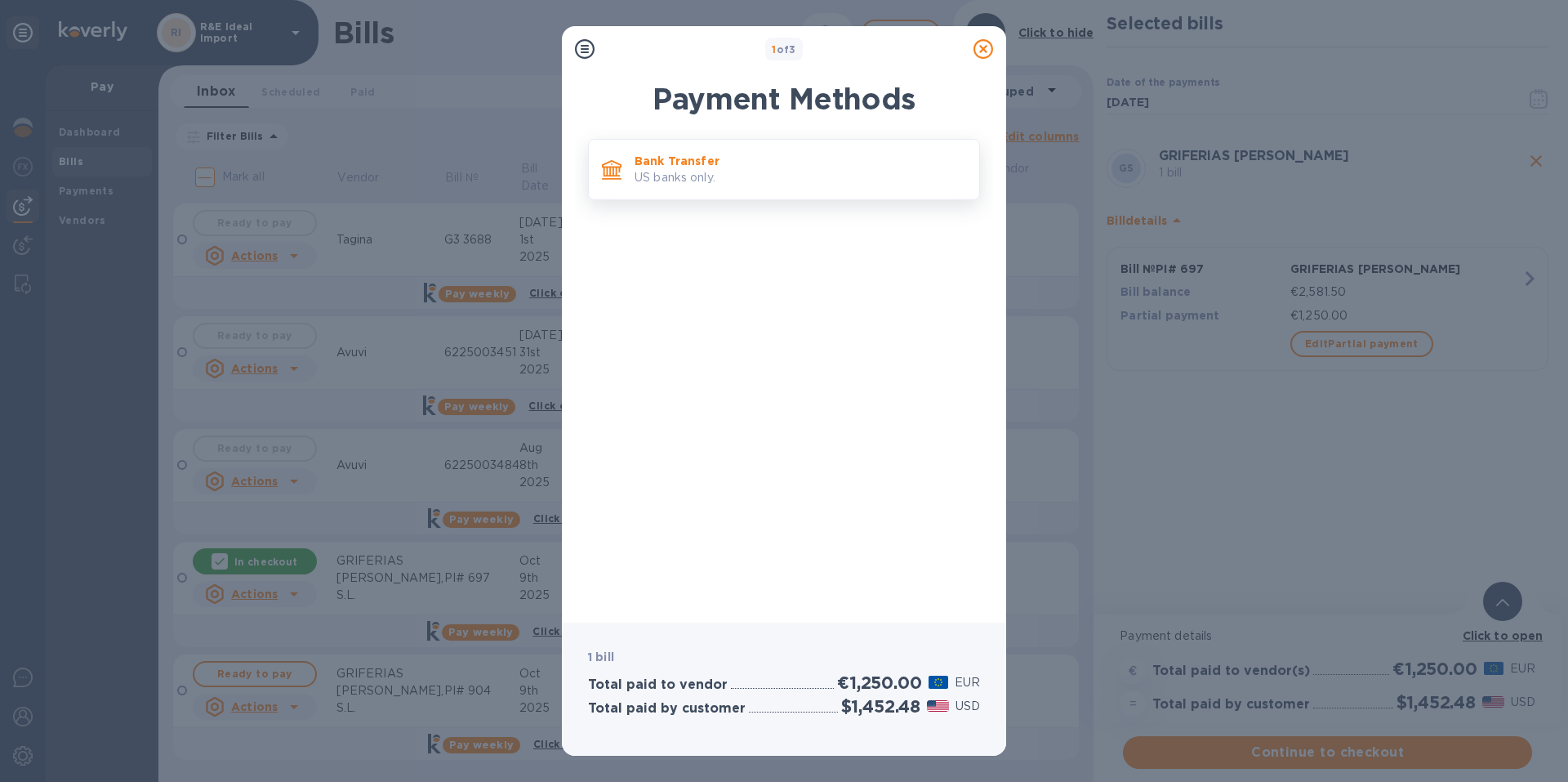
click at [749, 184] on p "US banks only." at bounding box center [800, 178] width 331 height 17
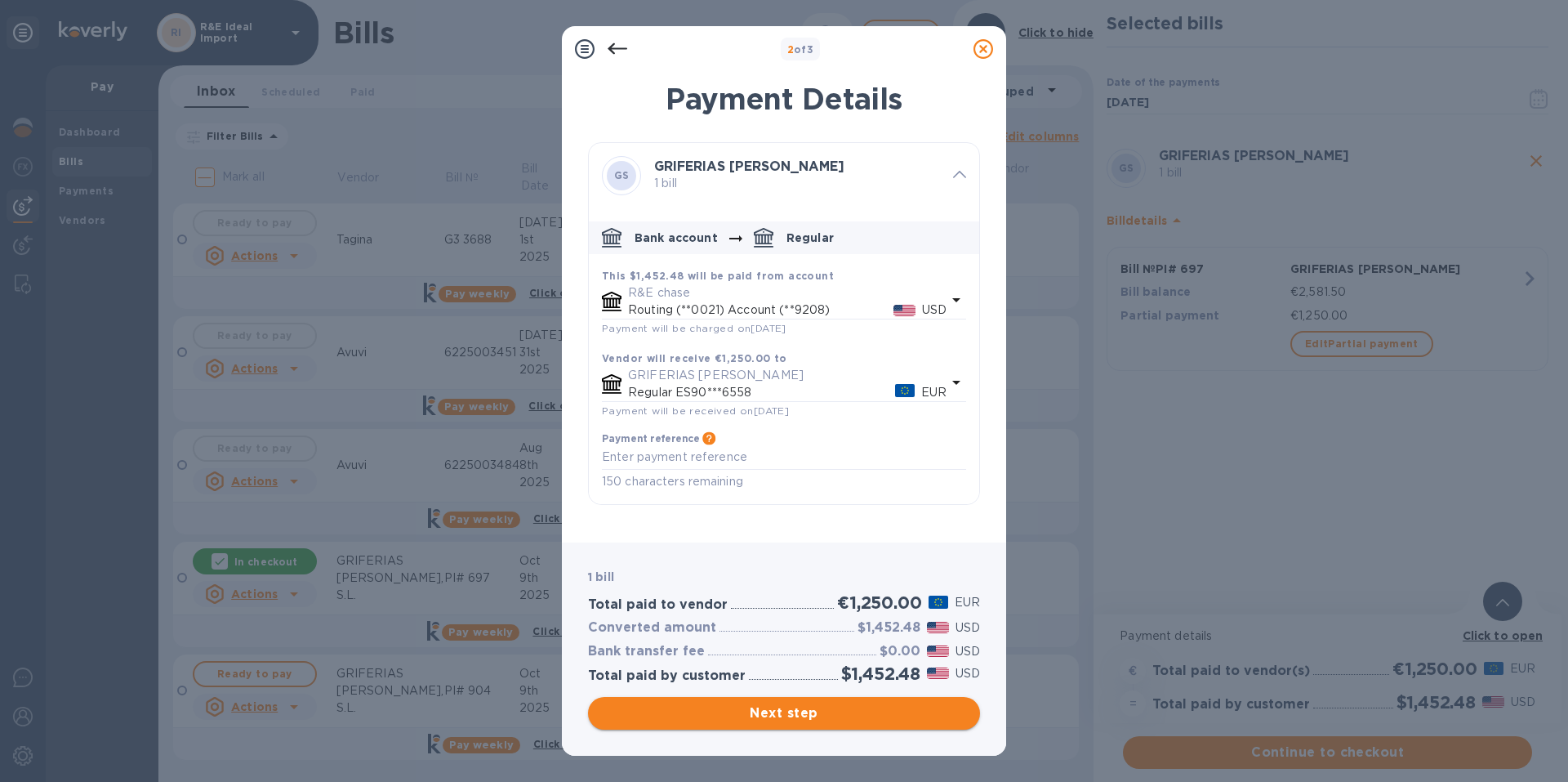
click at [855, 707] on span "Next step" at bounding box center [784, 713] width 366 height 20
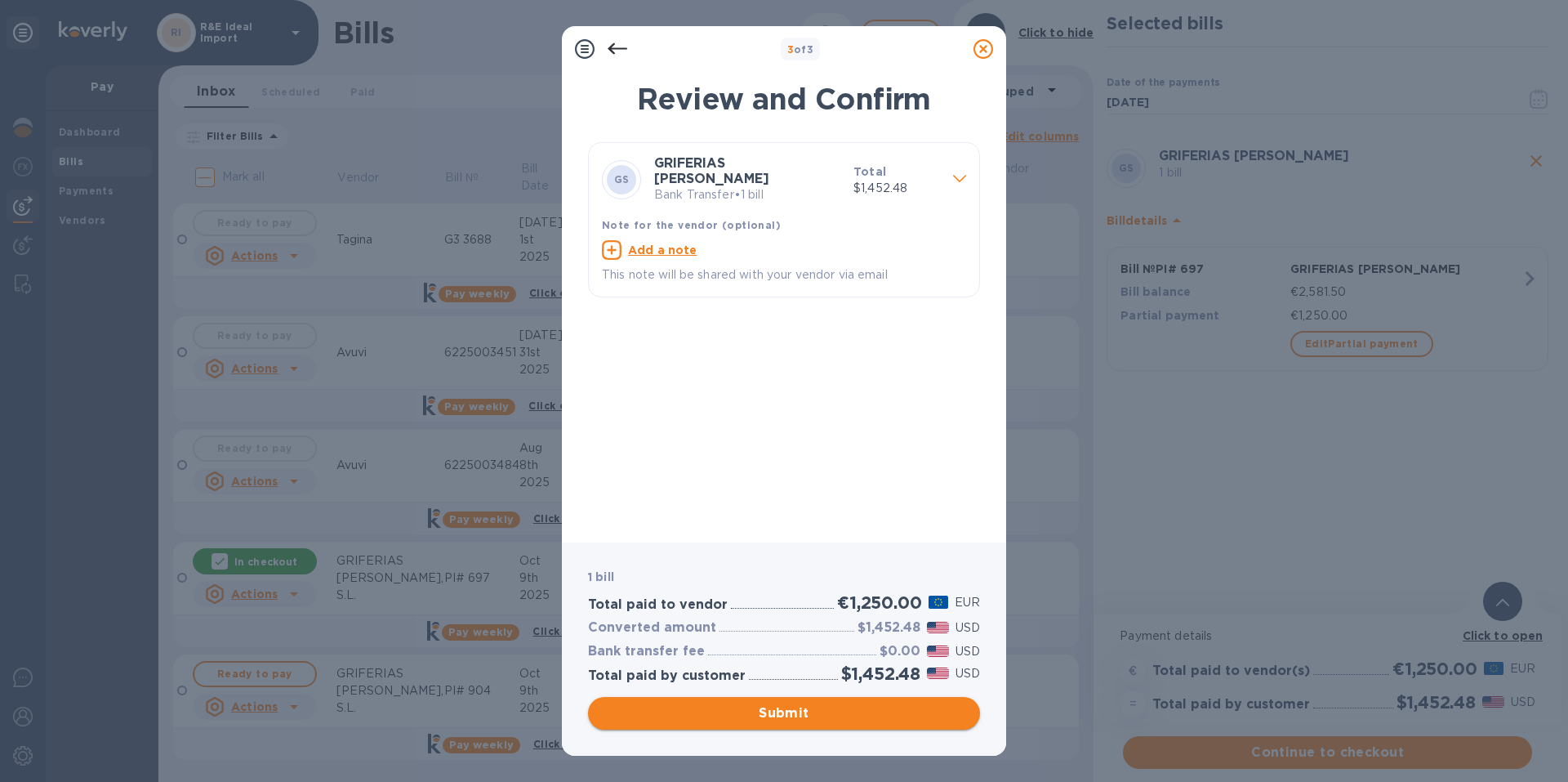
click at [789, 711] on span "Submit" at bounding box center [784, 713] width 366 height 20
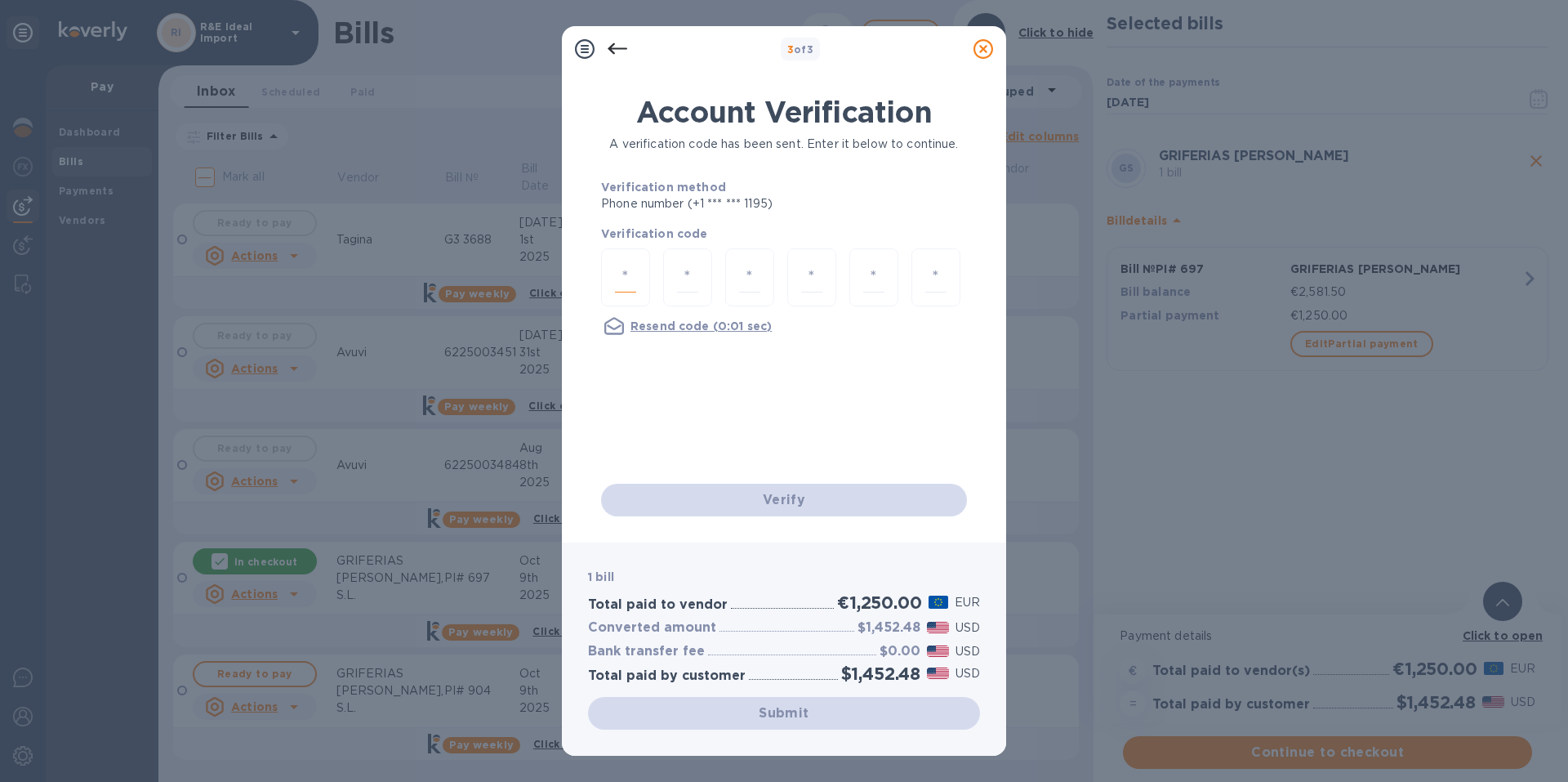
click at [628, 274] on input "number" at bounding box center [625, 277] width 21 height 31
type input "2"
type input "9"
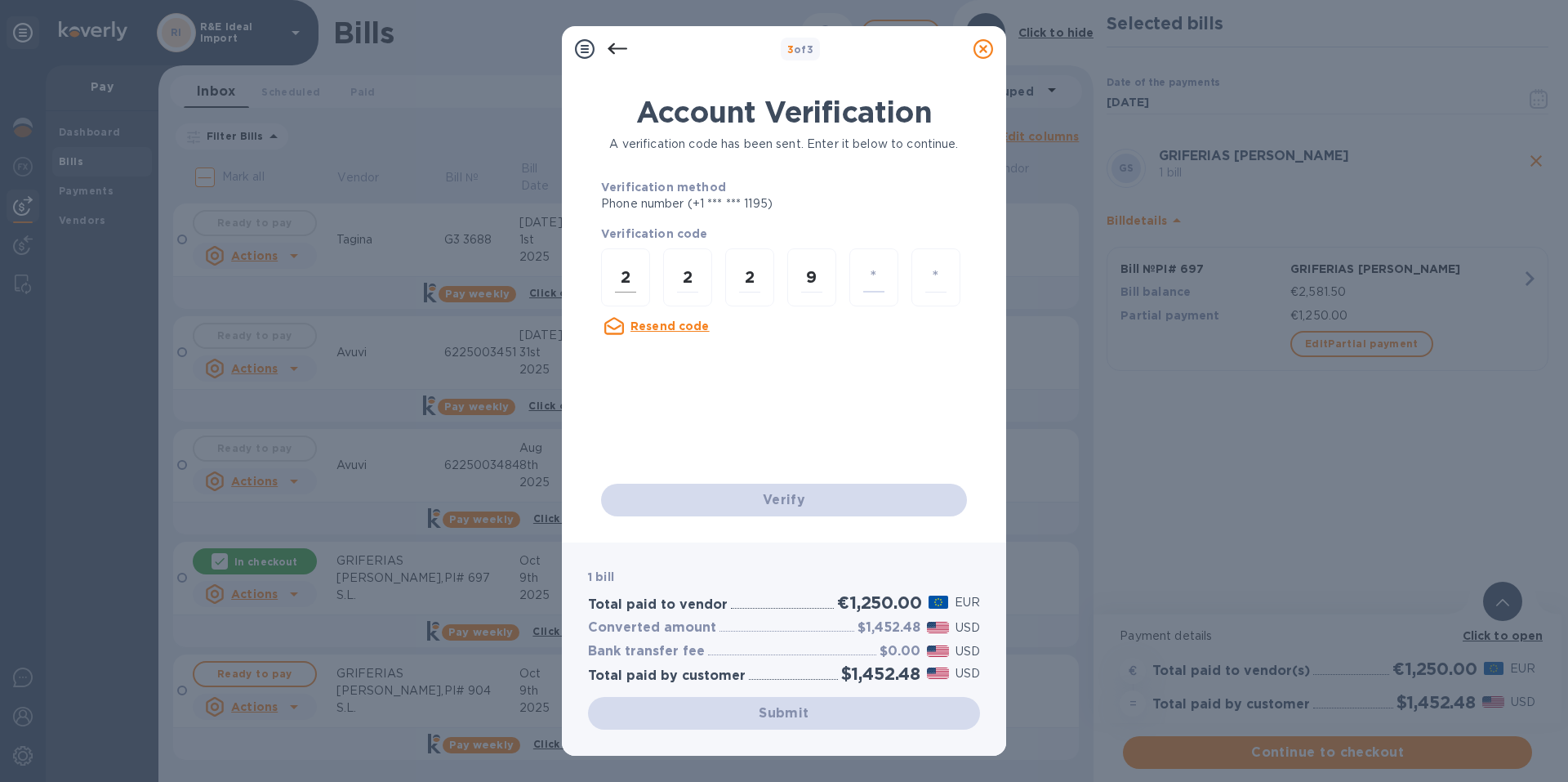
type input "9"
type input "0"
click at [765, 501] on div "Verify" at bounding box center [784, 499] width 379 height 45
click at [807, 718] on div "Submit" at bounding box center [784, 713] width 392 height 33
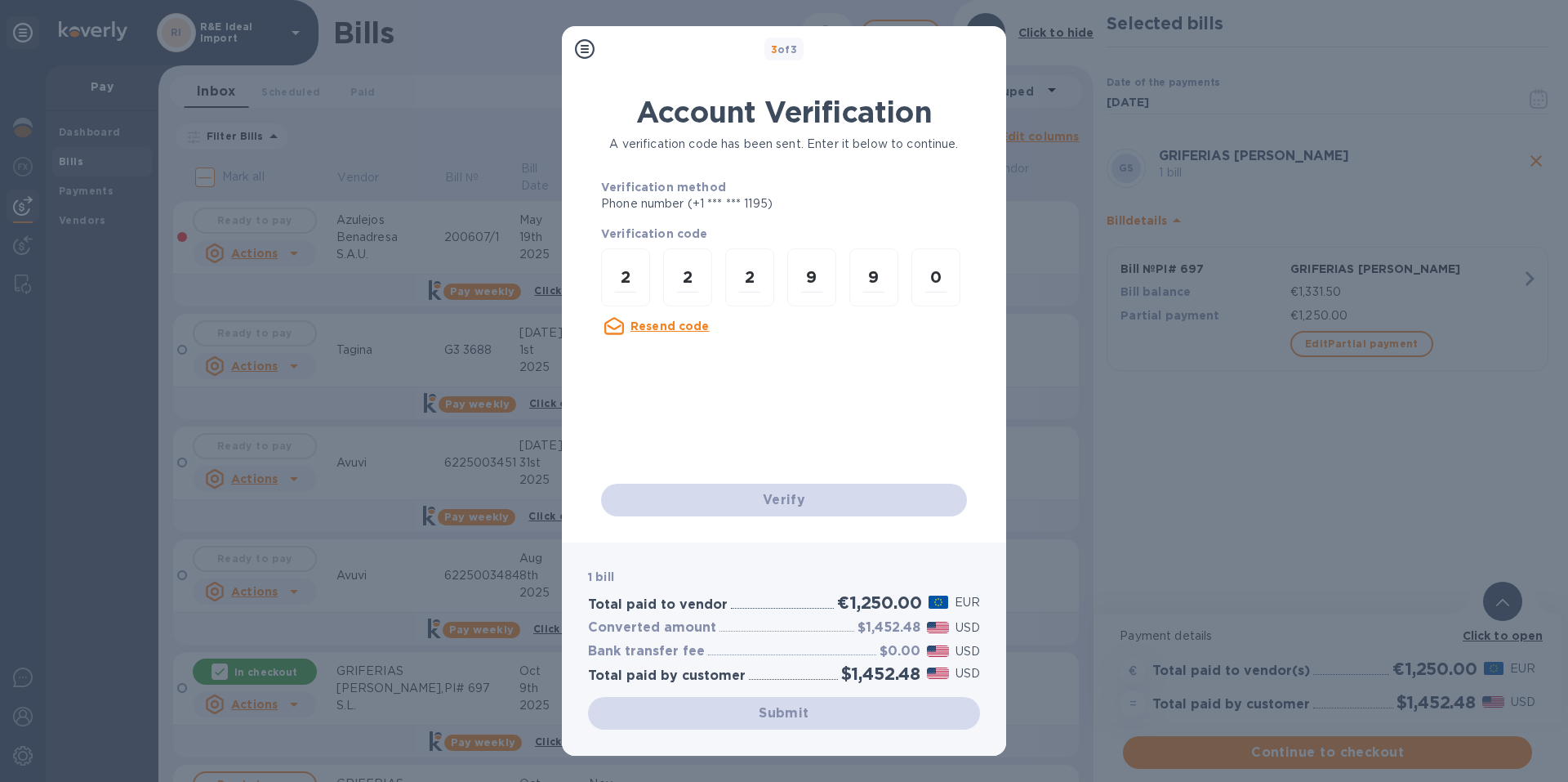
click at [1079, 449] on div "3 of 3 Account Verification A verification code has been sent. Enter it below t…" at bounding box center [784, 391] width 1568 height 782
